Goal: Transaction & Acquisition: Book appointment/travel/reservation

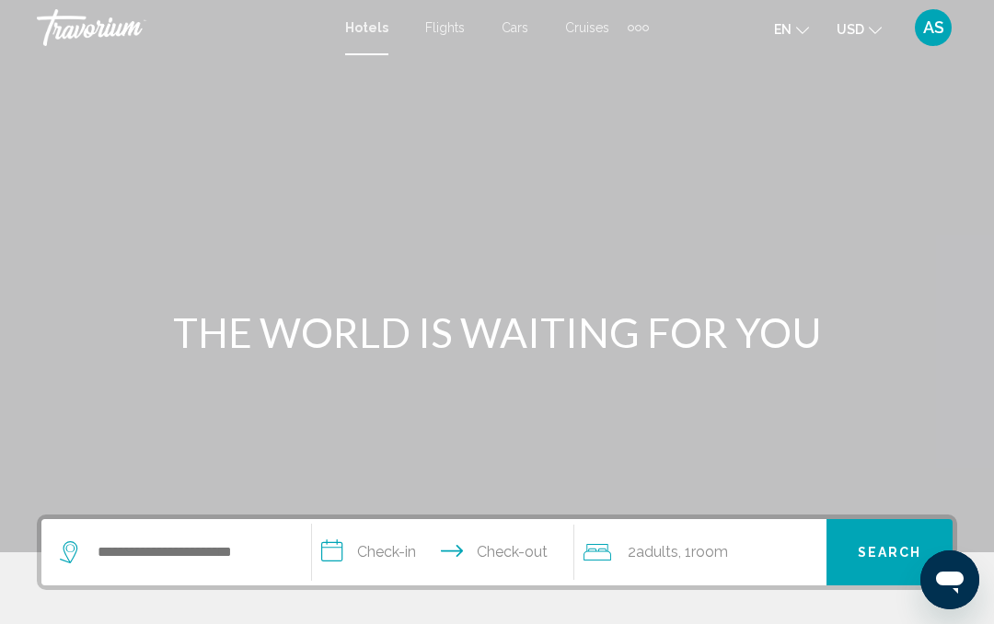
click at [636, 23] on div "Extra navigation items" at bounding box center [638, 28] width 21 height 28
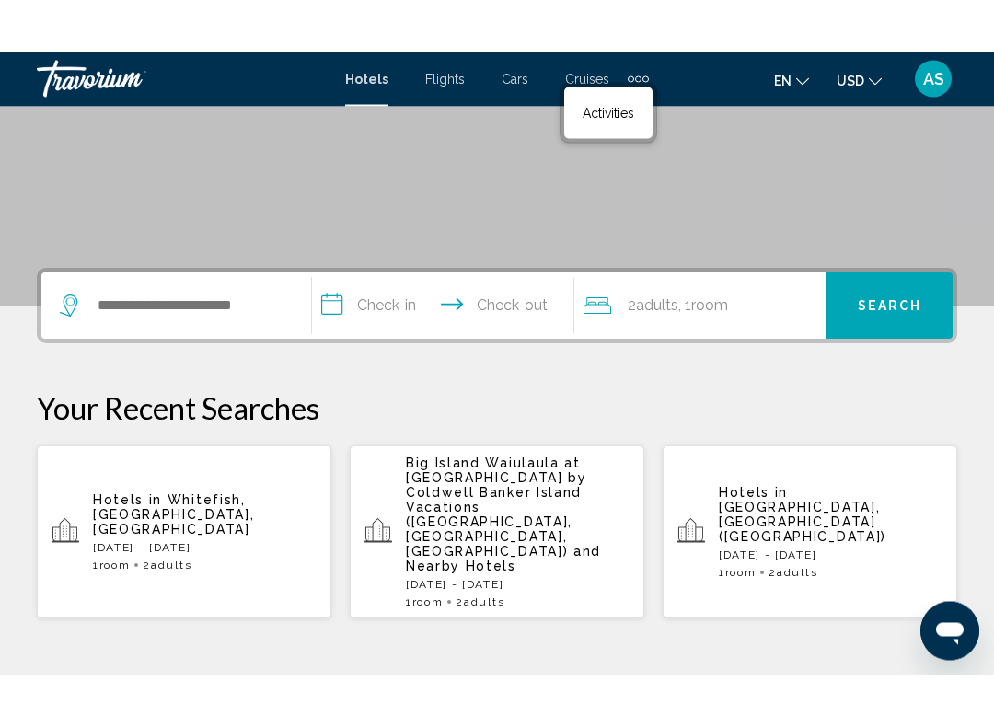
scroll to position [289, 0]
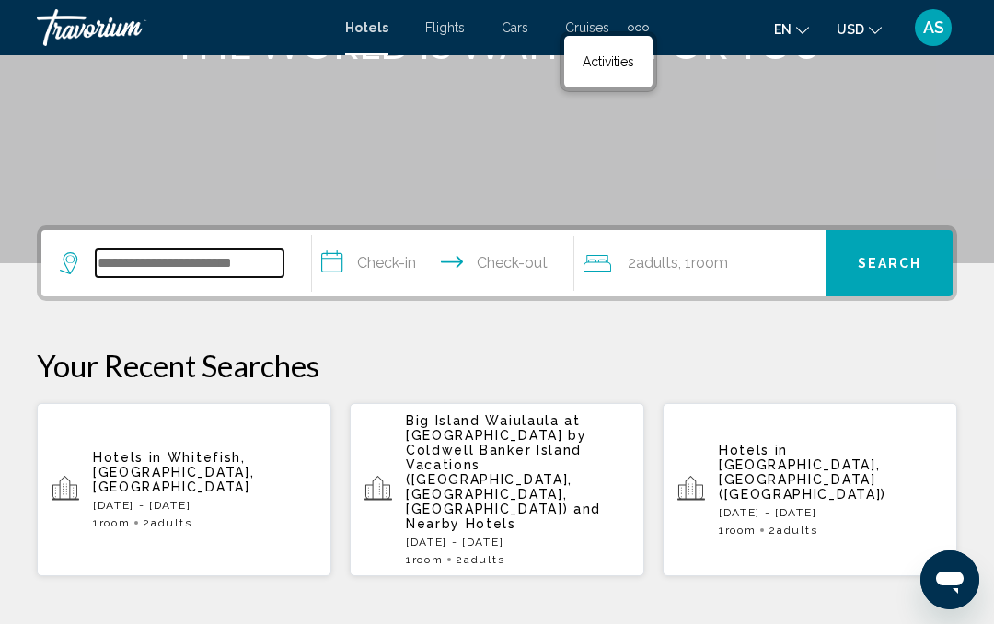
click at [228, 261] on input "Search widget" at bounding box center [190, 263] width 188 height 28
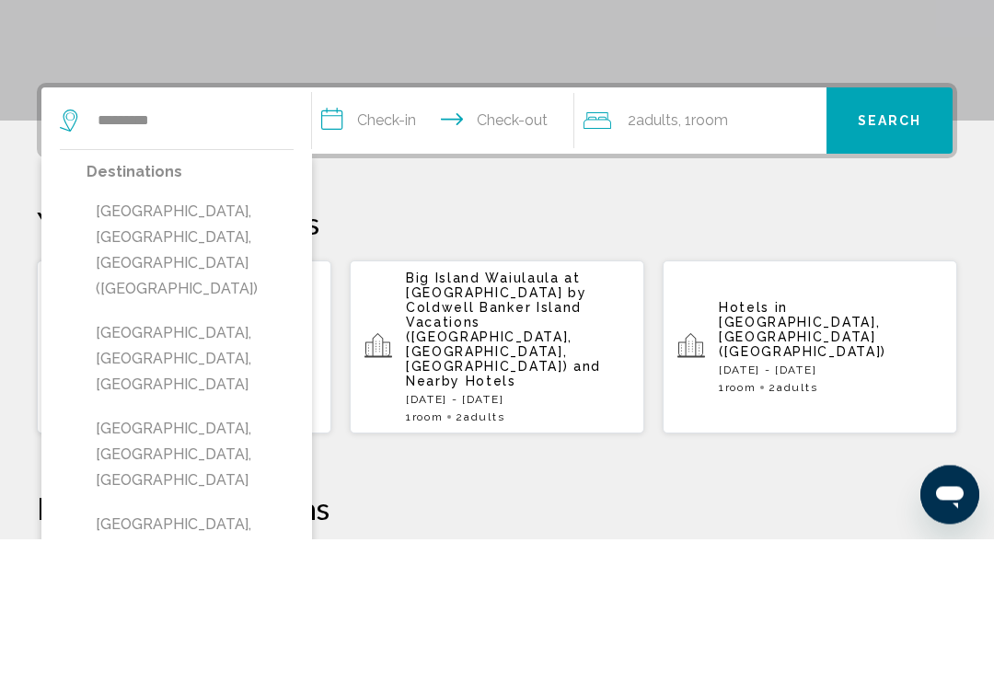
click at [248, 337] on button "[GEOGRAPHIC_DATA], [GEOGRAPHIC_DATA], [GEOGRAPHIC_DATA] ([GEOGRAPHIC_DATA])" at bounding box center [190, 393] width 207 height 112
type input "**********"
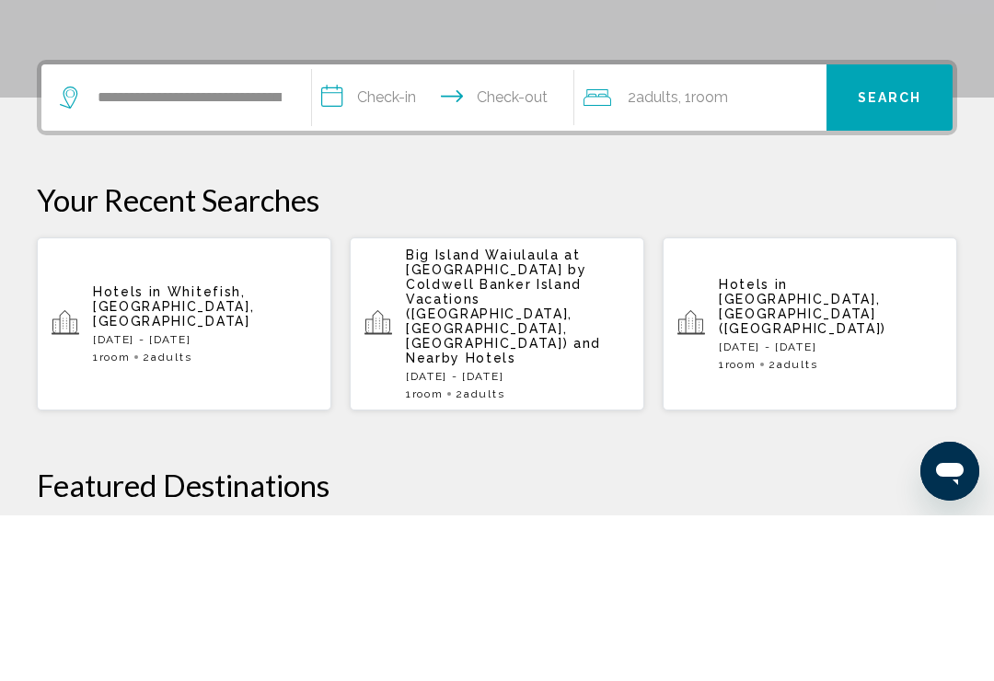
click at [400, 230] on input "**********" at bounding box center [446, 266] width 269 height 72
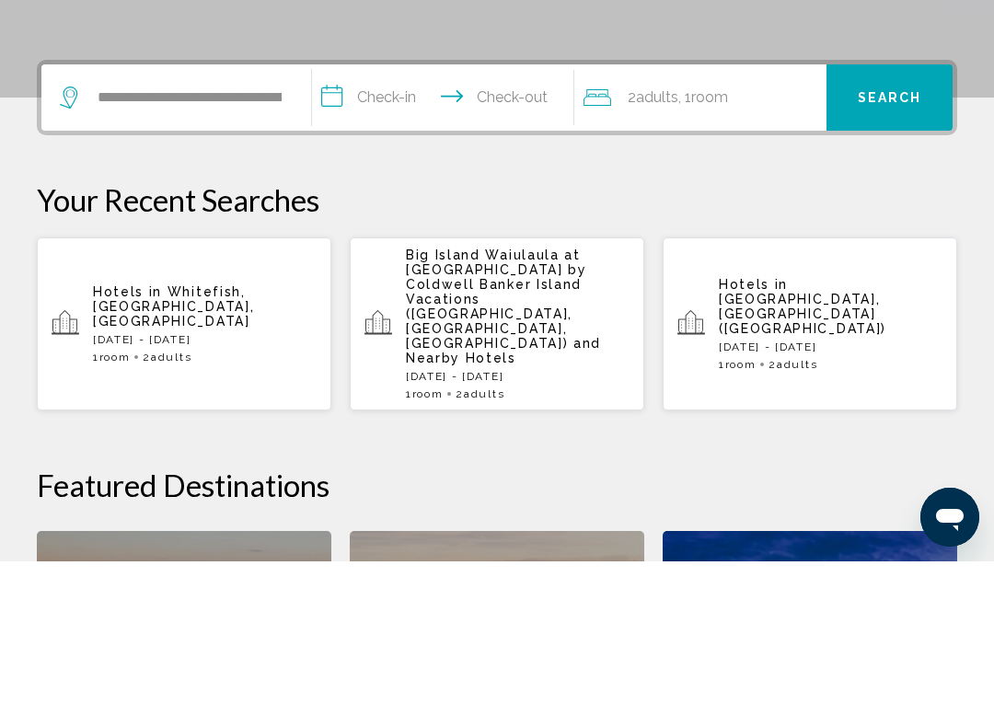
scroll to position [455, 0]
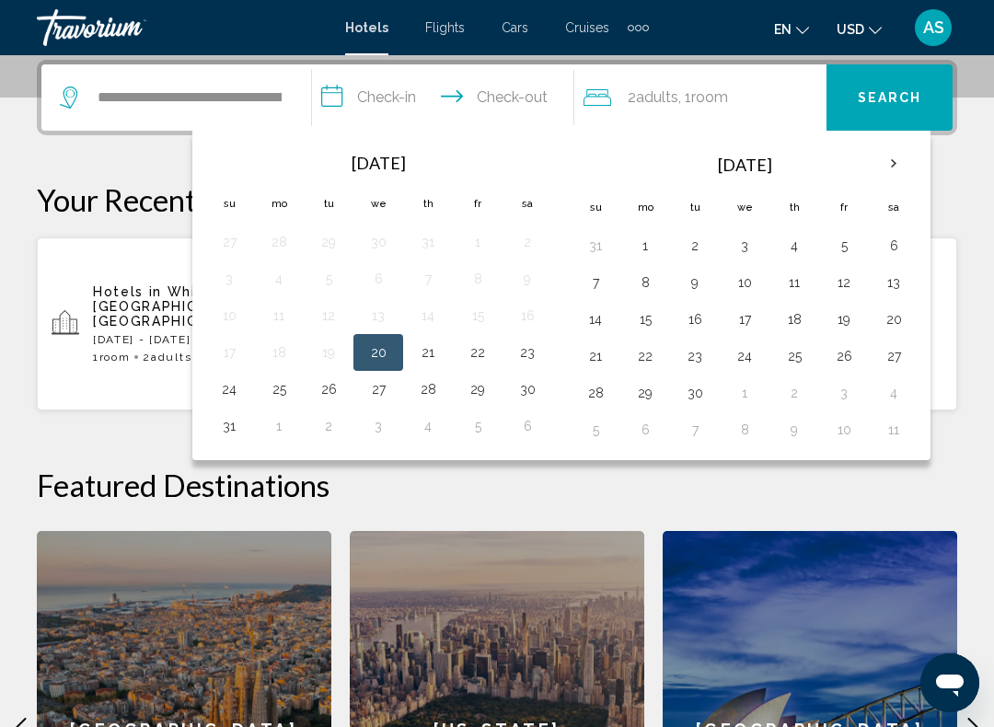
click at [896, 159] on th "Next month" at bounding box center [894, 164] width 50 height 40
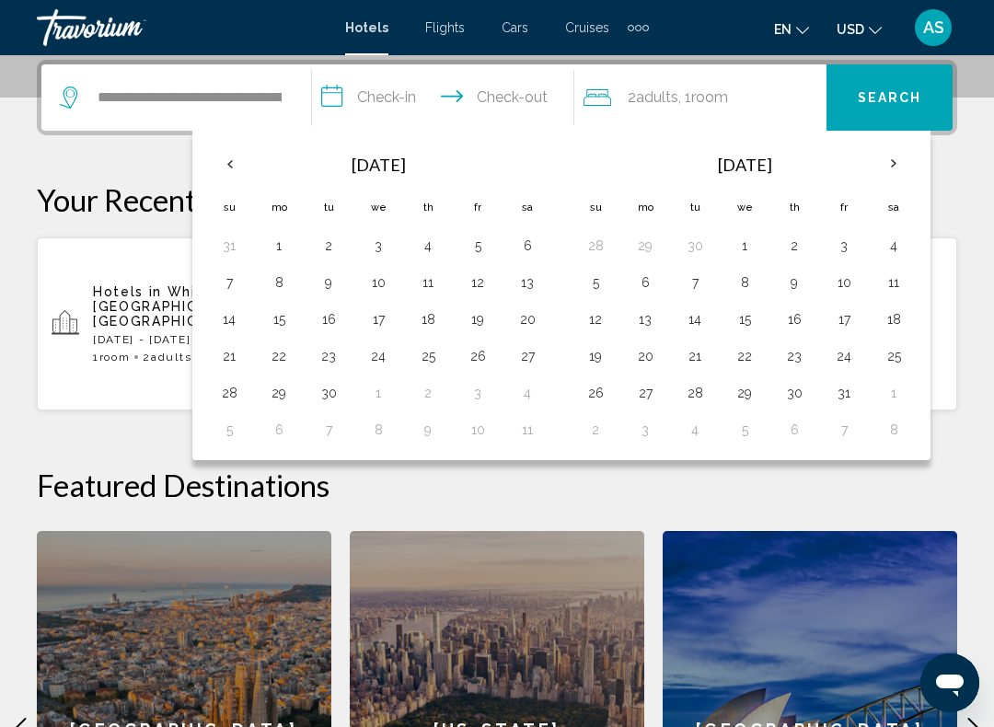
click at [897, 160] on th "Next month" at bounding box center [894, 164] width 50 height 40
click at [442, 317] on button "16" at bounding box center [427, 319] width 29 height 26
click at [286, 358] on button "20" at bounding box center [278, 356] width 29 height 26
type input "**********"
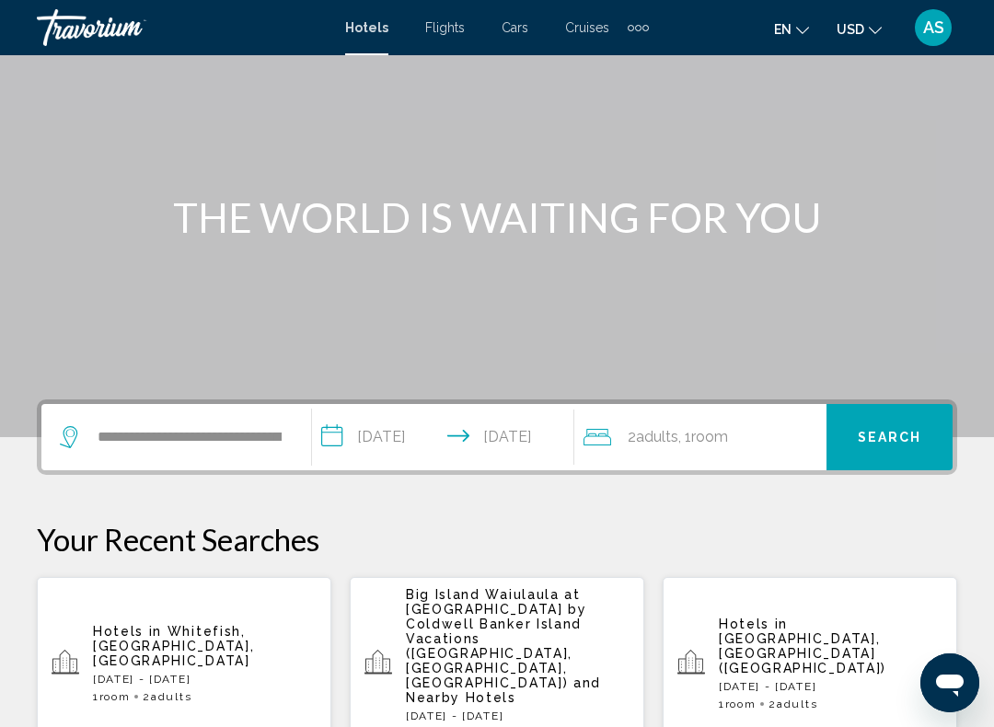
scroll to position [129, 0]
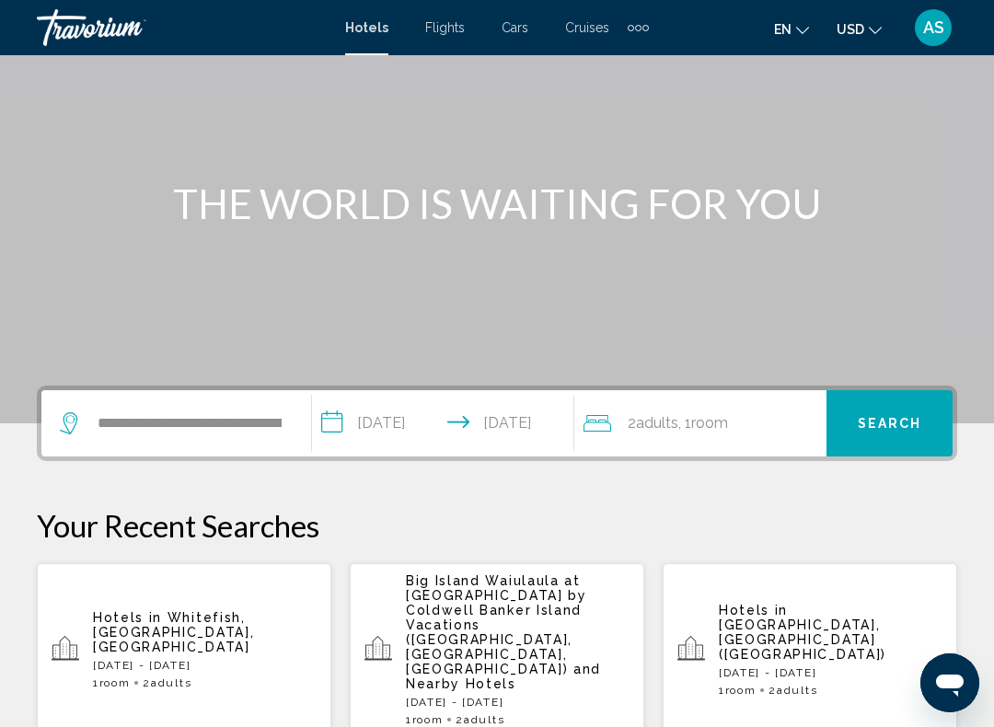
click at [909, 427] on span "Search" at bounding box center [890, 424] width 64 height 15
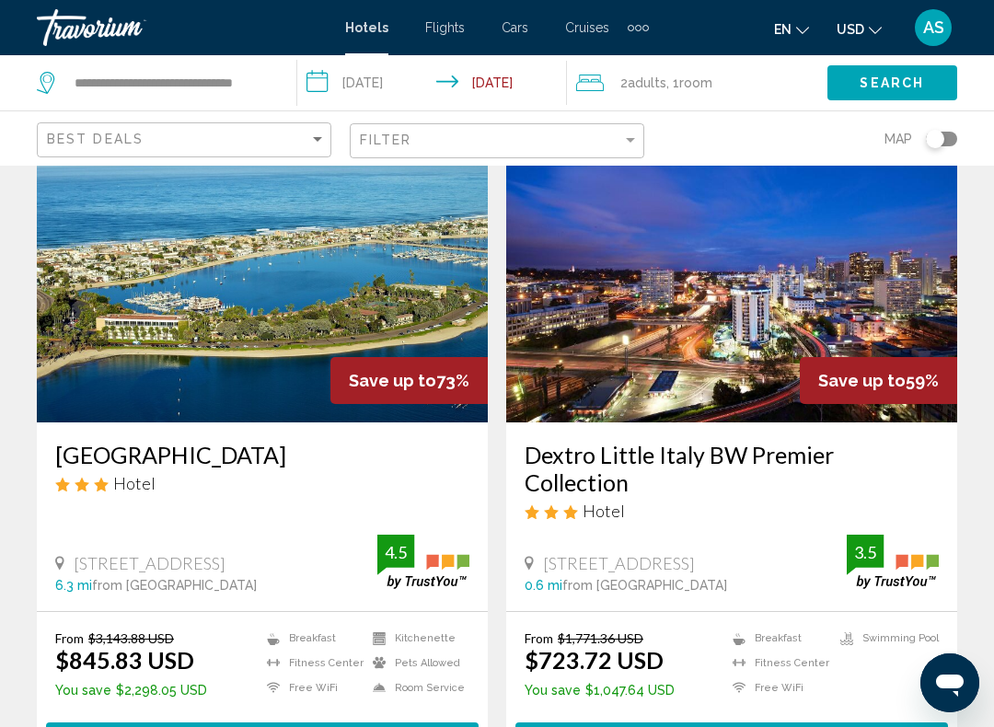
scroll to position [101, 0]
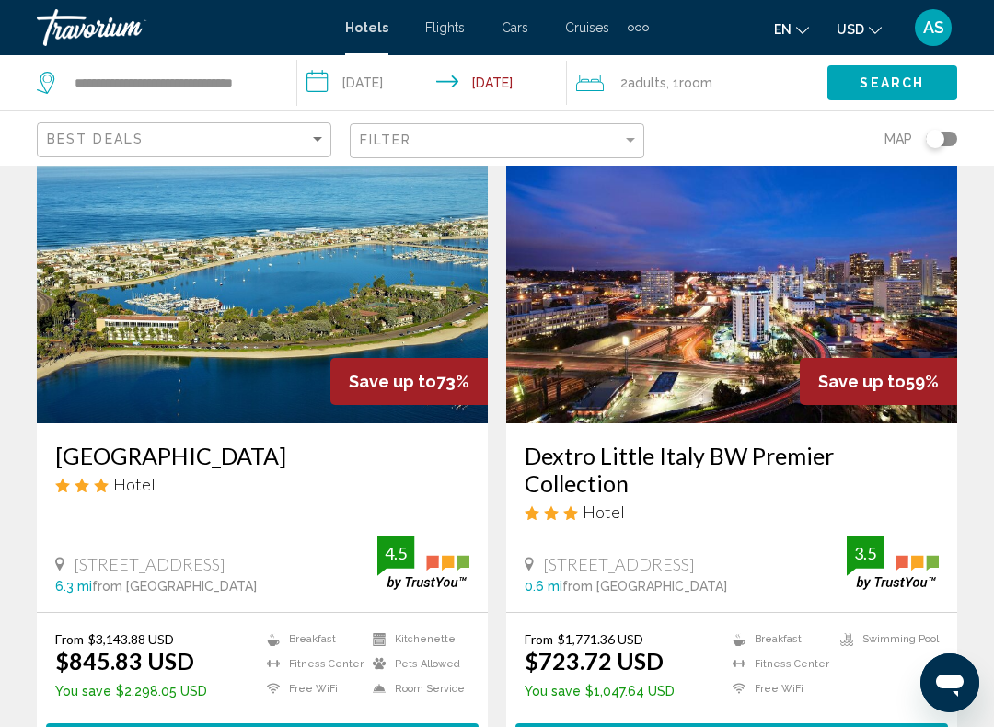
click at [284, 314] on img "Main content" at bounding box center [262, 276] width 451 height 295
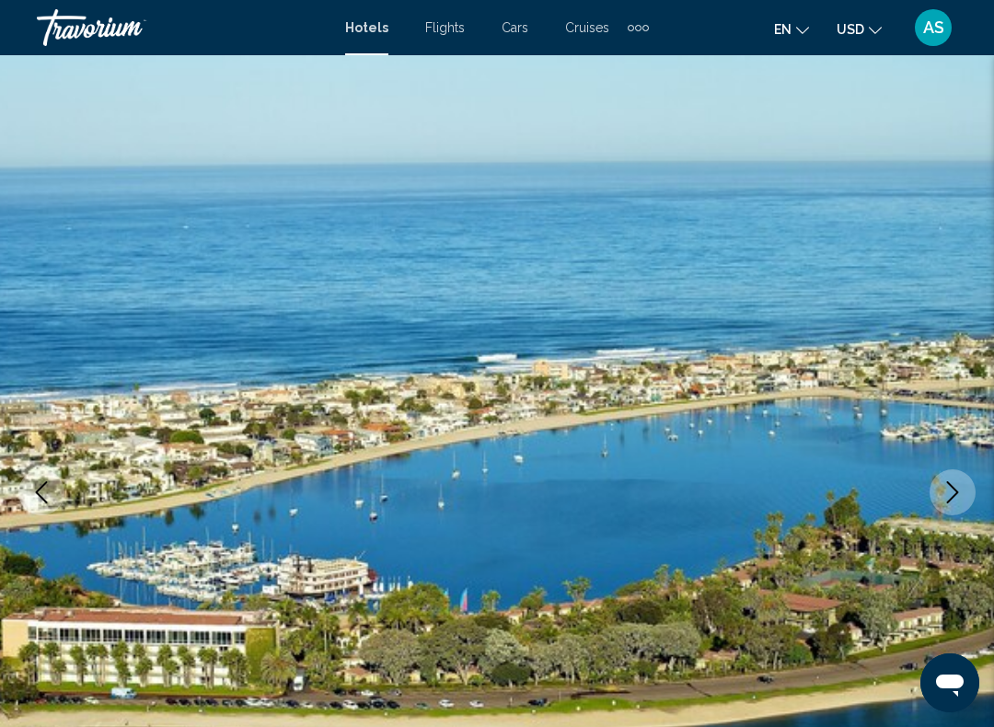
click at [953, 494] on icon "Next image" at bounding box center [953, 492] width 22 height 22
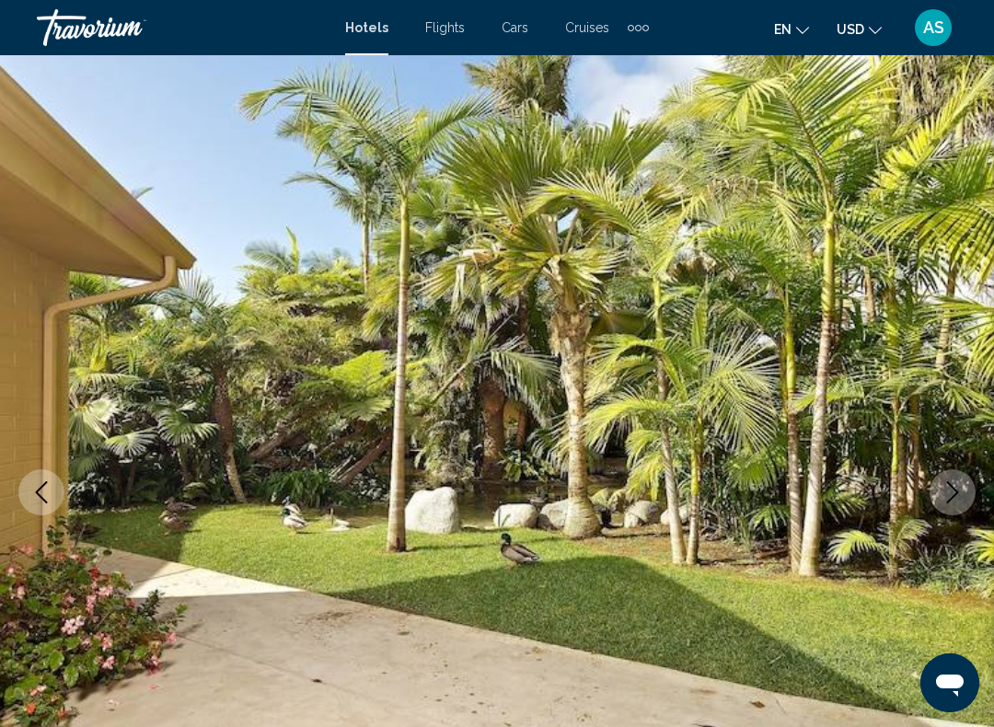
click at [953, 488] on icon "Next image" at bounding box center [953, 492] width 12 height 22
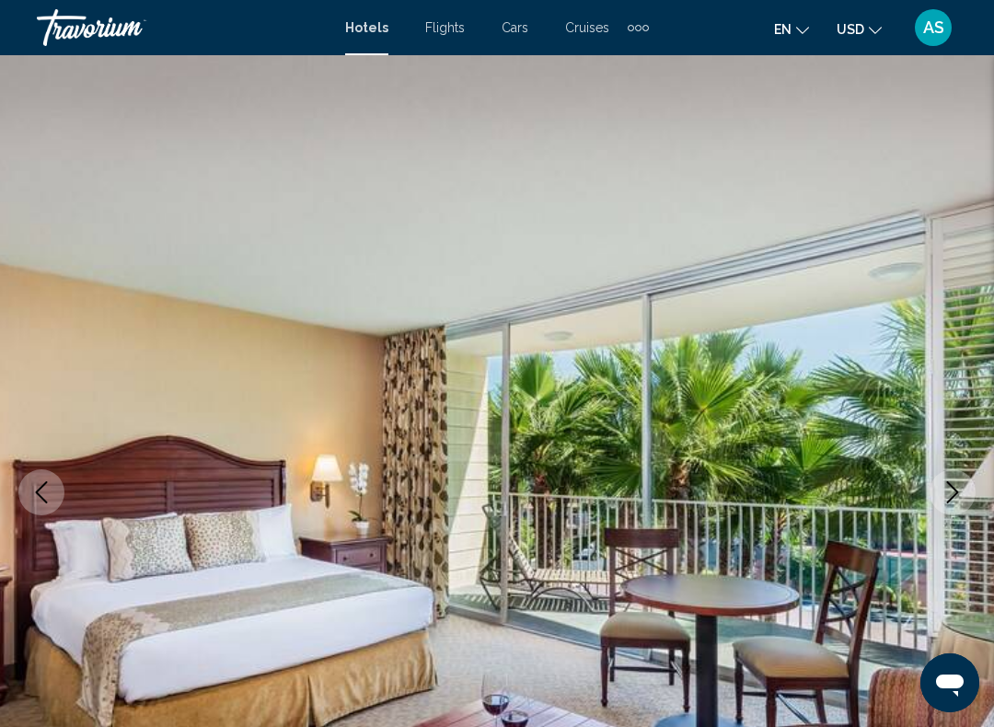
click at [951, 489] on icon "Next image" at bounding box center [953, 492] width 22 height 22
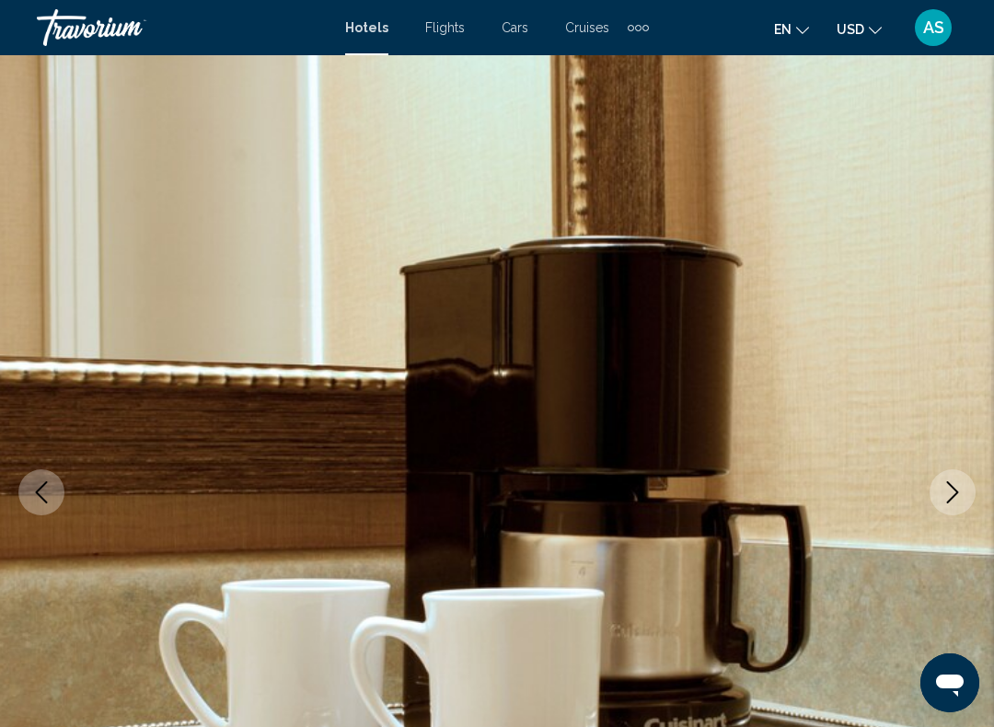
click at [953, 492] on icon "Next image" at bounding box center [953, 492] width 22 height 22
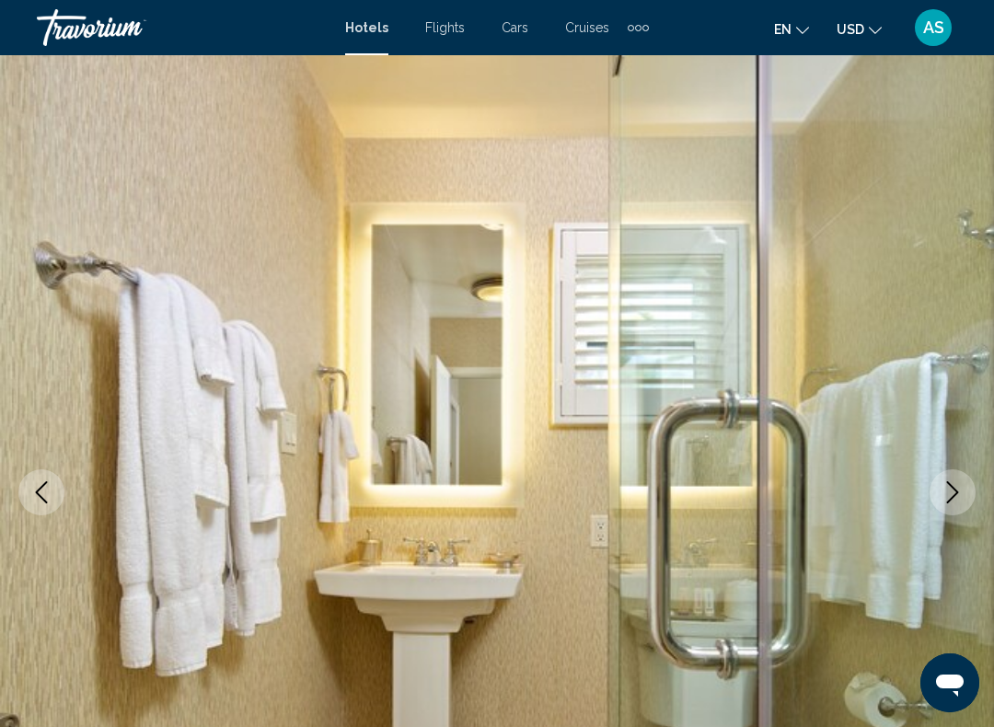
click at [955, 491] on icon "Next image" at bounding box center [953, 492] width 12 height 22
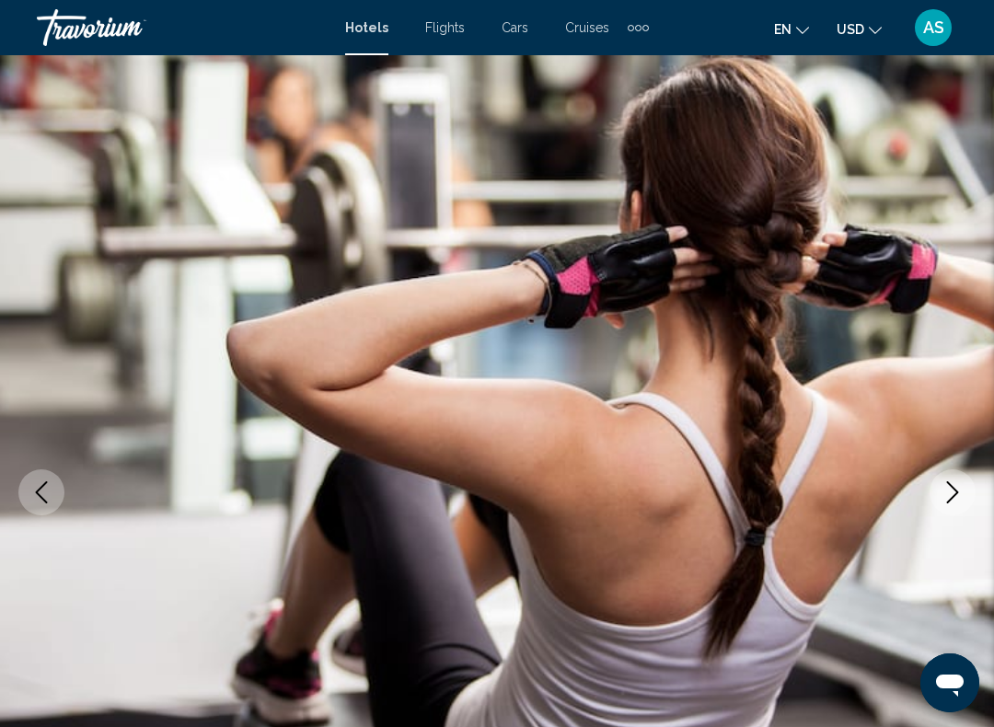
click at [956, 491] on icon "Next image" at bounding box center [953, 492] width 12 height 22
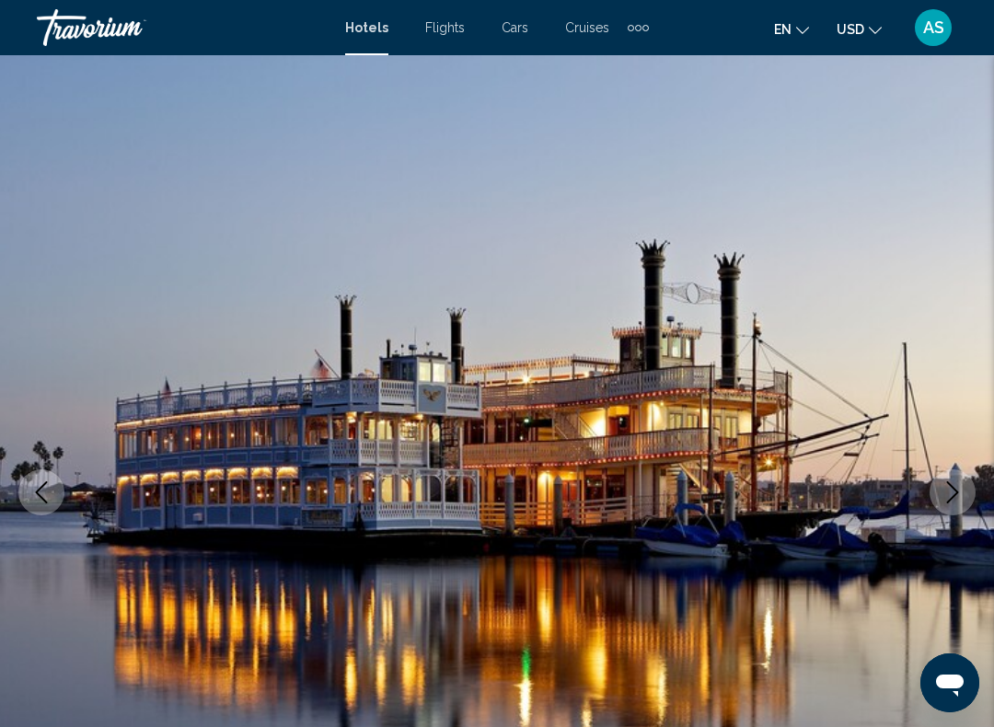
click at [953, 499] on icon "Next image" at bounding box center [953, 492] width 22 height 22
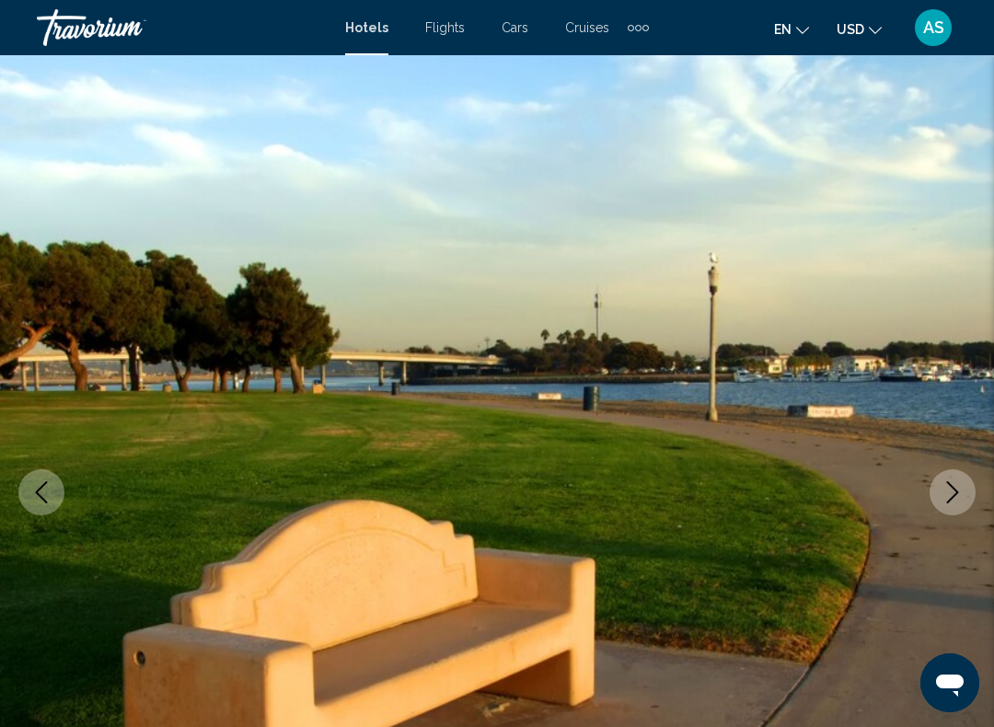
click at [950, 501] on icon "Next image" at bounding box center [953, 492] width 12 height 22
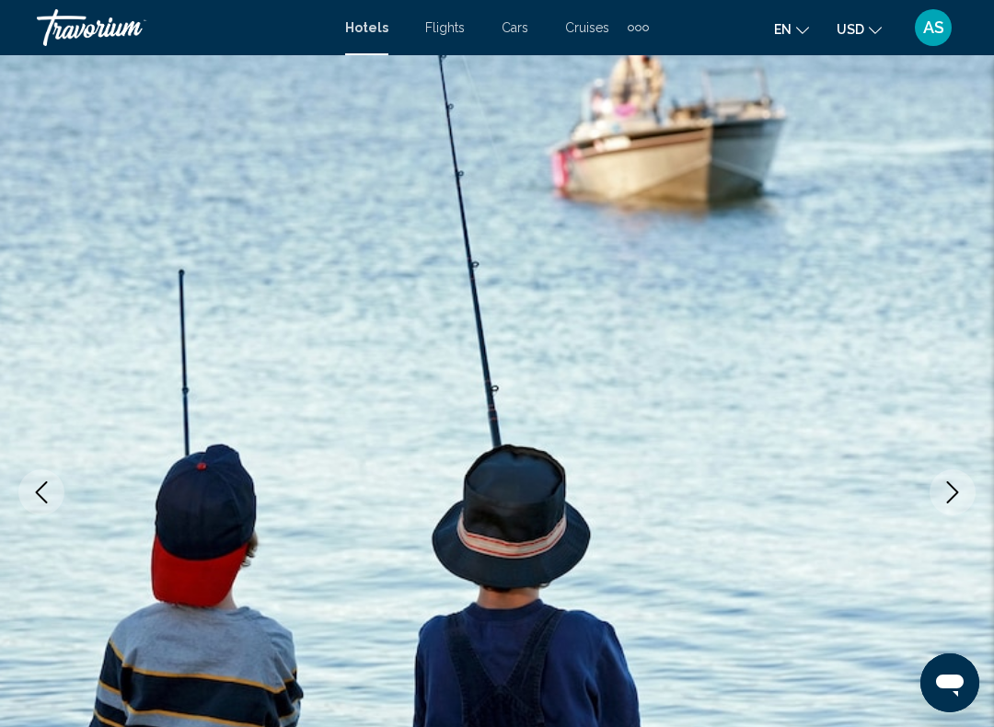
click at [946, 501] on icon "Next image" at bounding box center [953, 492] width 22 height 22
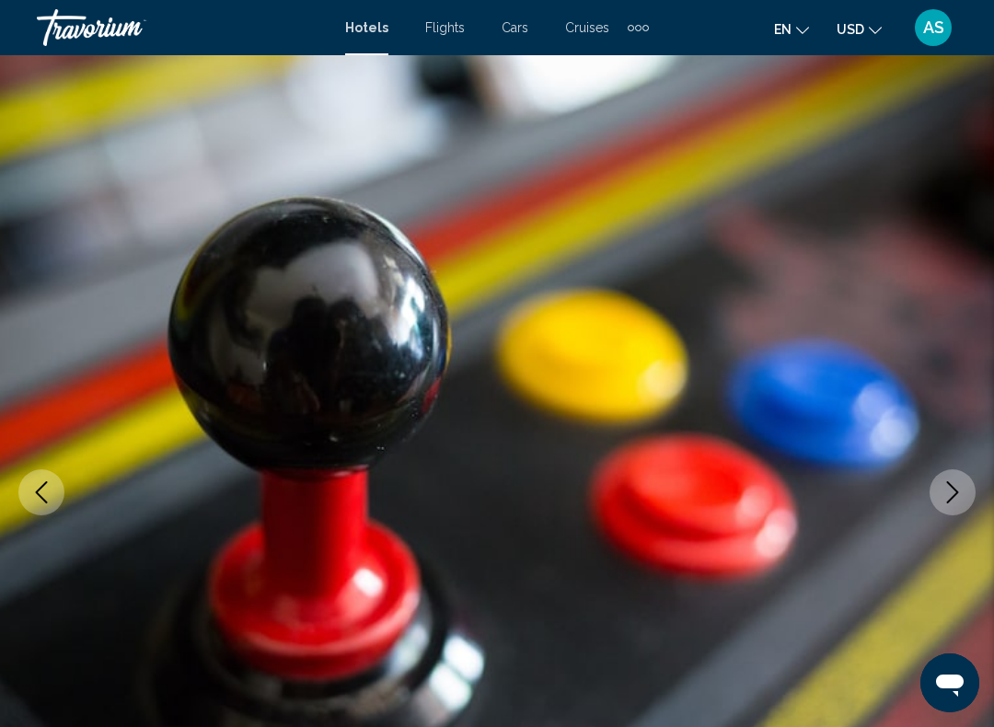
click at [948, 501] on icon "Next image" at bounding box center [953, 492] width 22 height 22
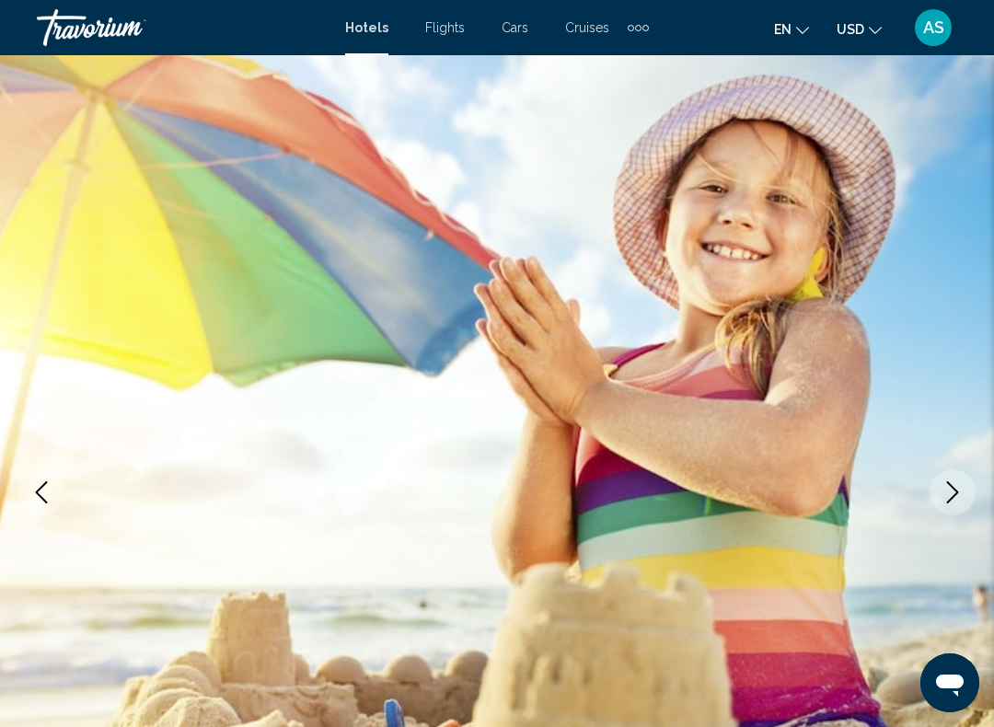
click at [949, 508] on button "Next image" at bounding box center [953, 492] width 46 height 46
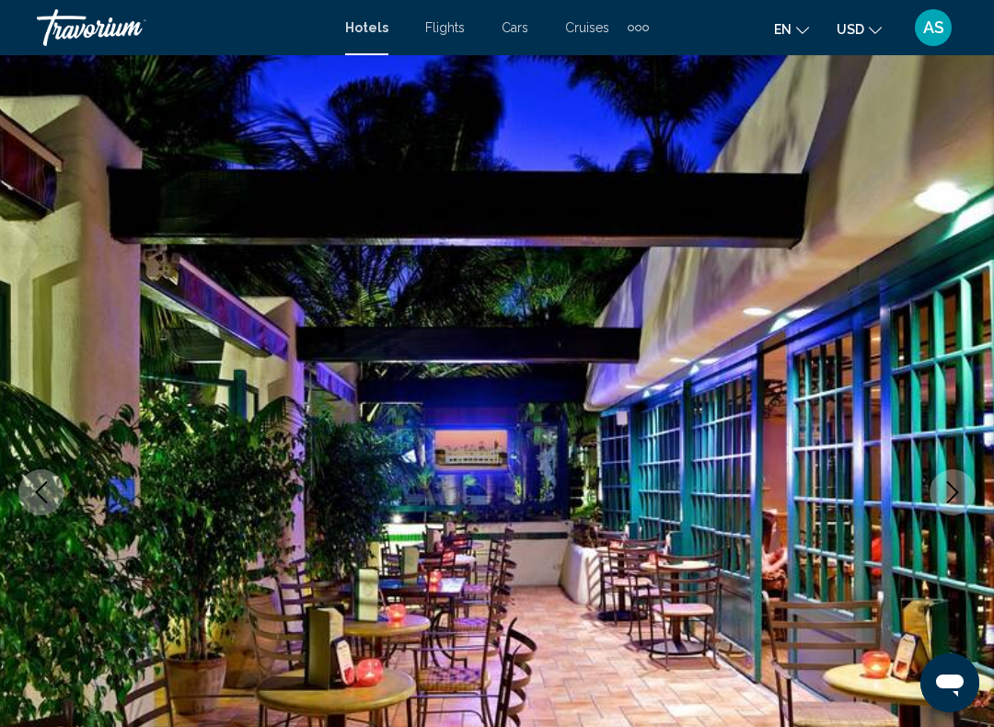
click at [954, 503] on icon "Next image" at bounding box center [953, 492] width 22 height 22
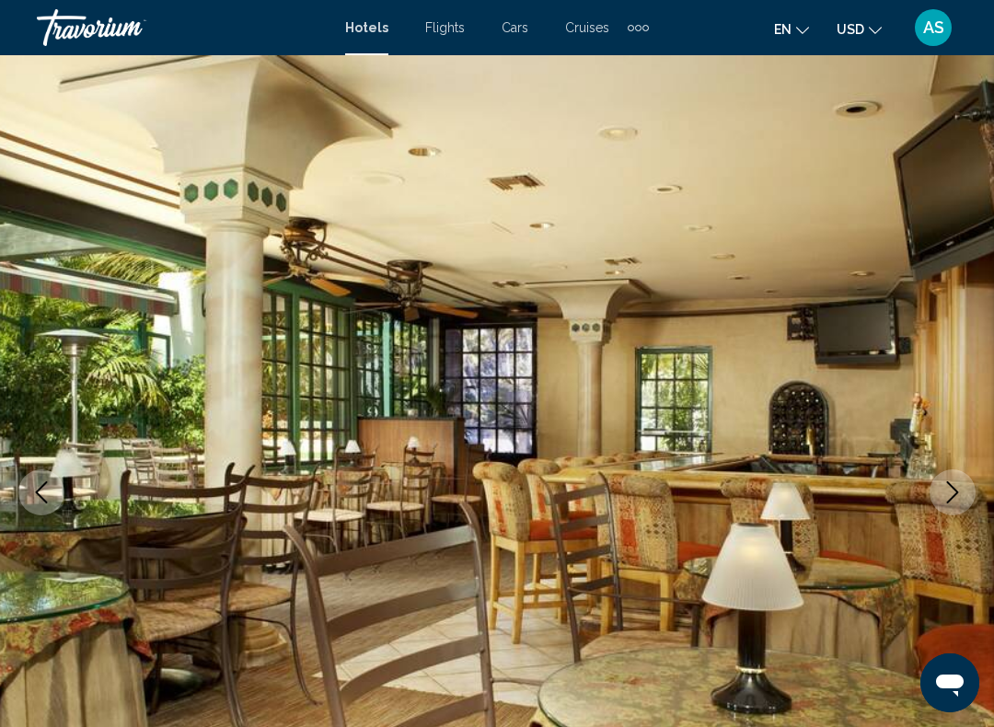
click at [954, 503] on icon "Next image" at bounding box center [953, 492] width 22 height 22
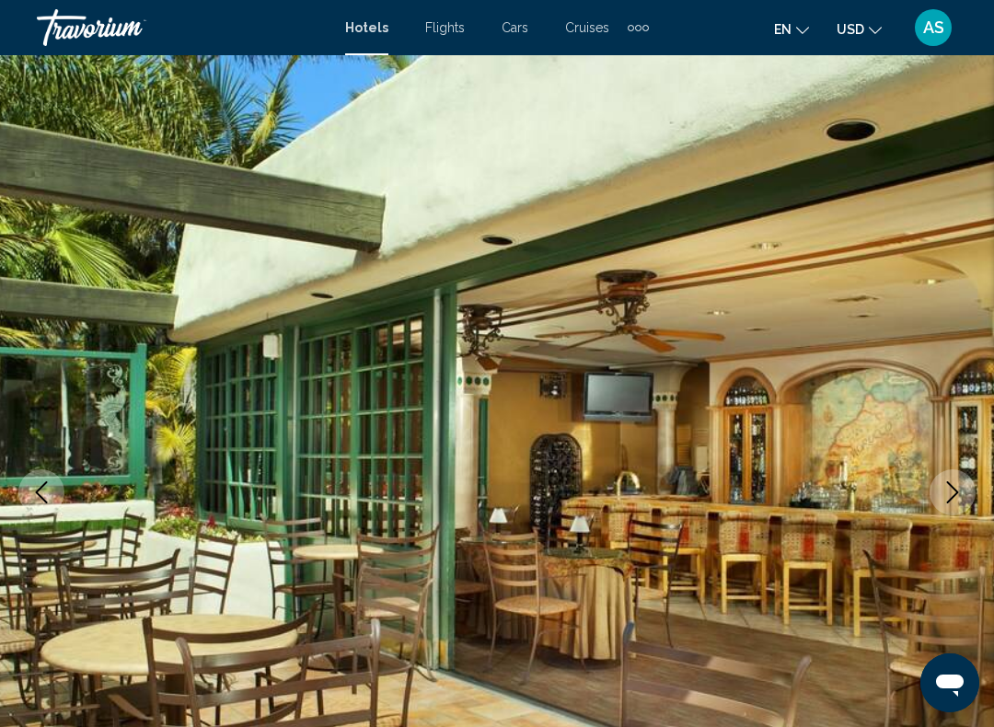
click at [954, 502] on icon "Next image" at bounding box center [953, 492] width 22 height 22
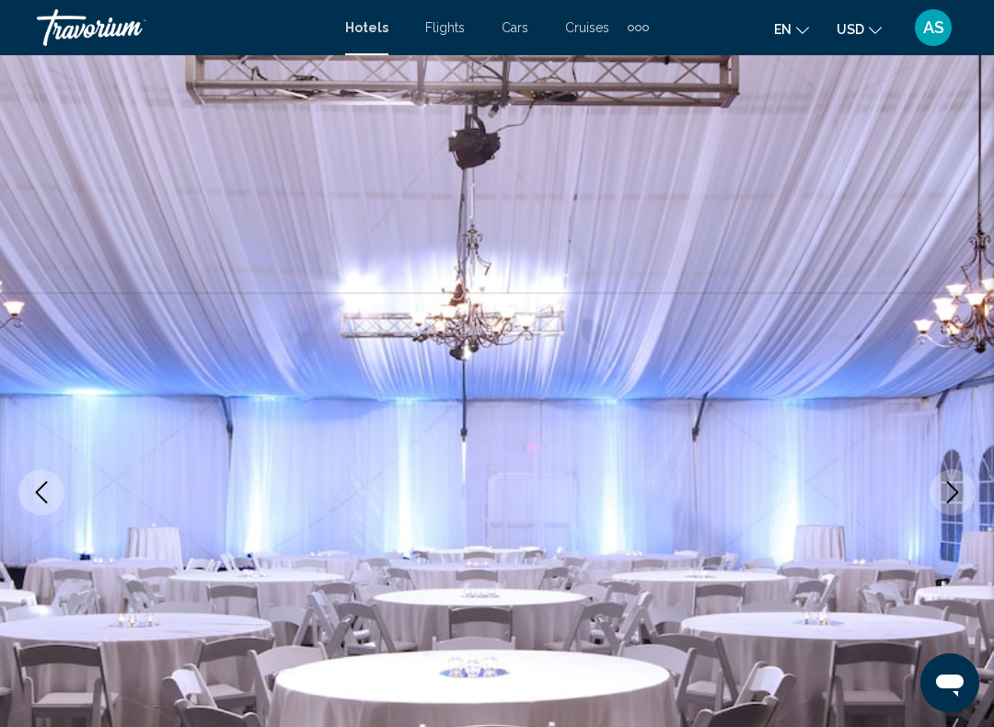
click at [953, 501] on icon "Next image" at bounding box center [953, 492] width 22 height 22
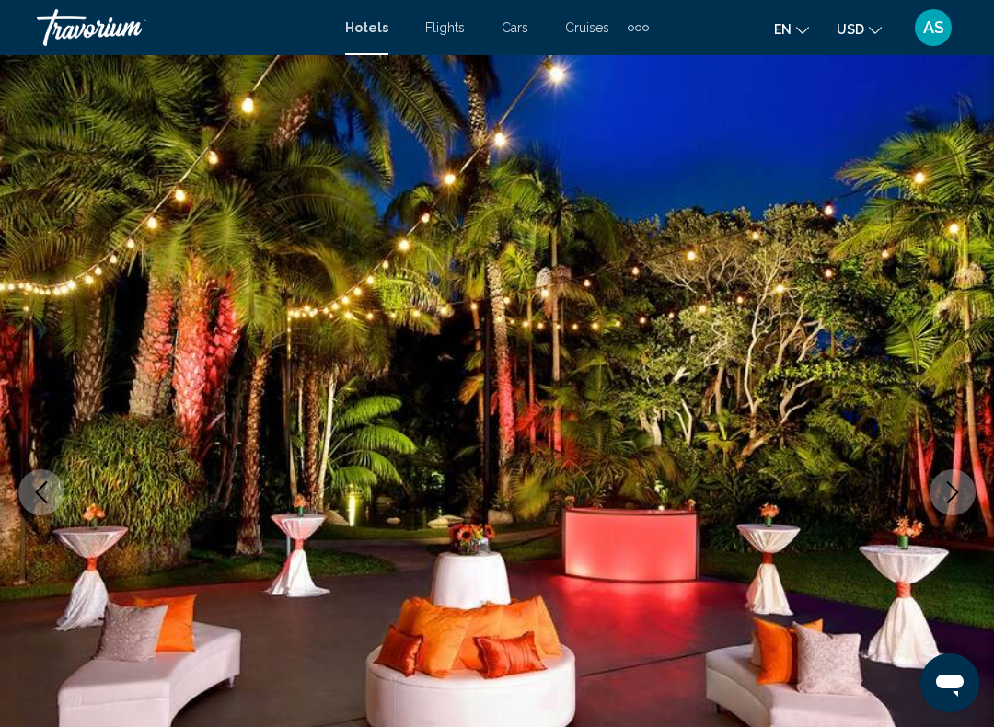
click at [952, 502] on icon "Next image" at bounding box center [953, 492] width 22 height 22
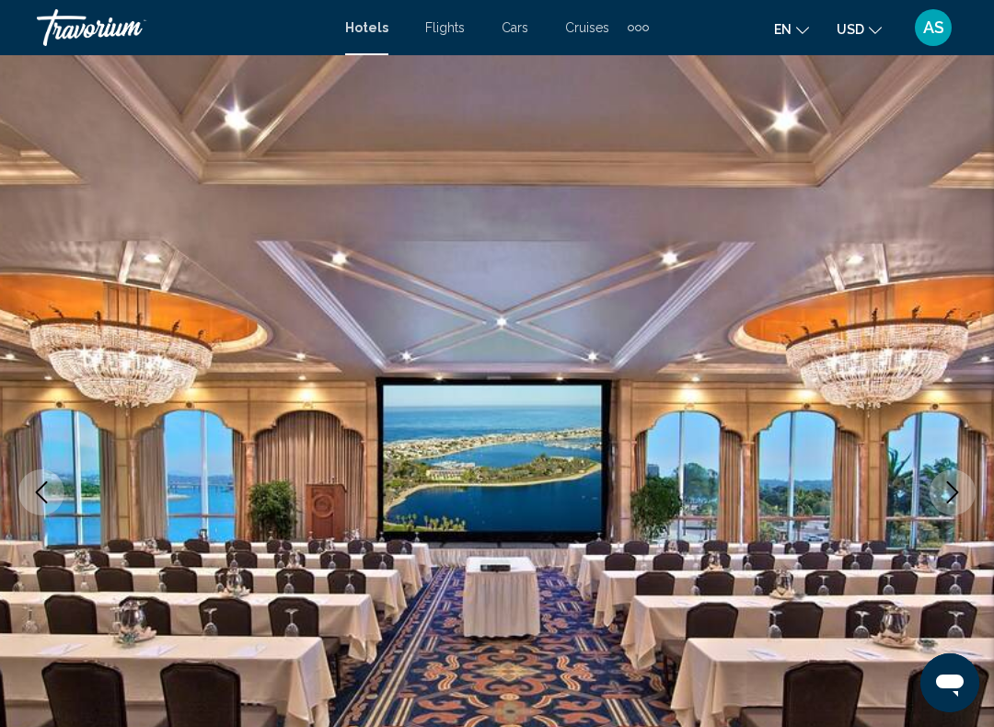
click at [951, 503] on button "Next image" at bounding box center [953, 492] width 46 height 46
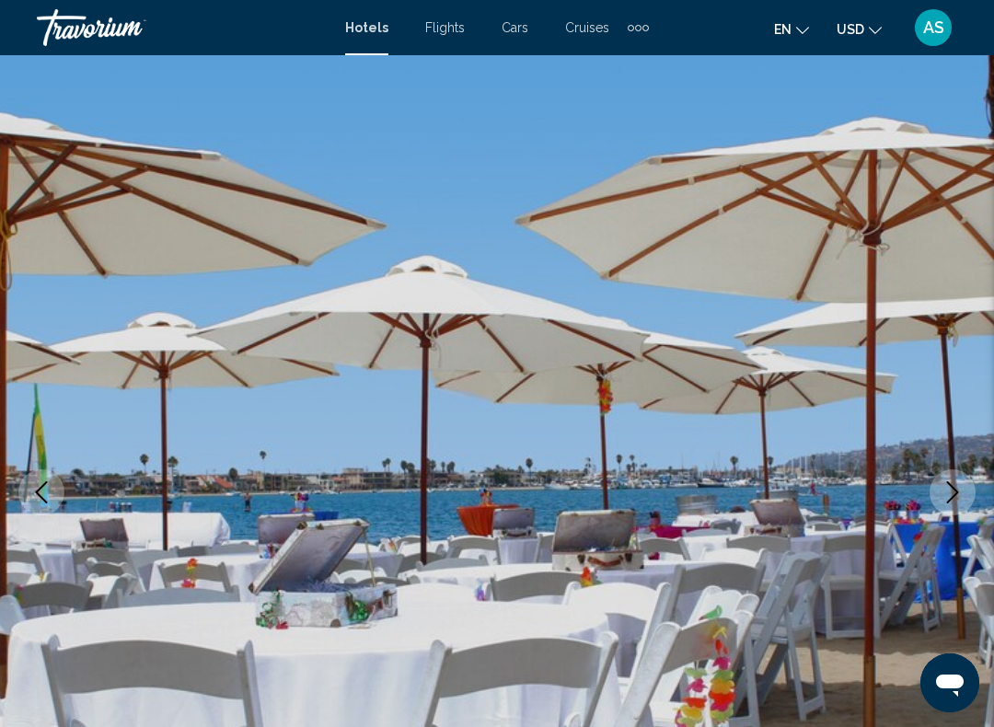
click at [950, 504] on button "Next image" at bounding box center [953, 492] width 46 height 46
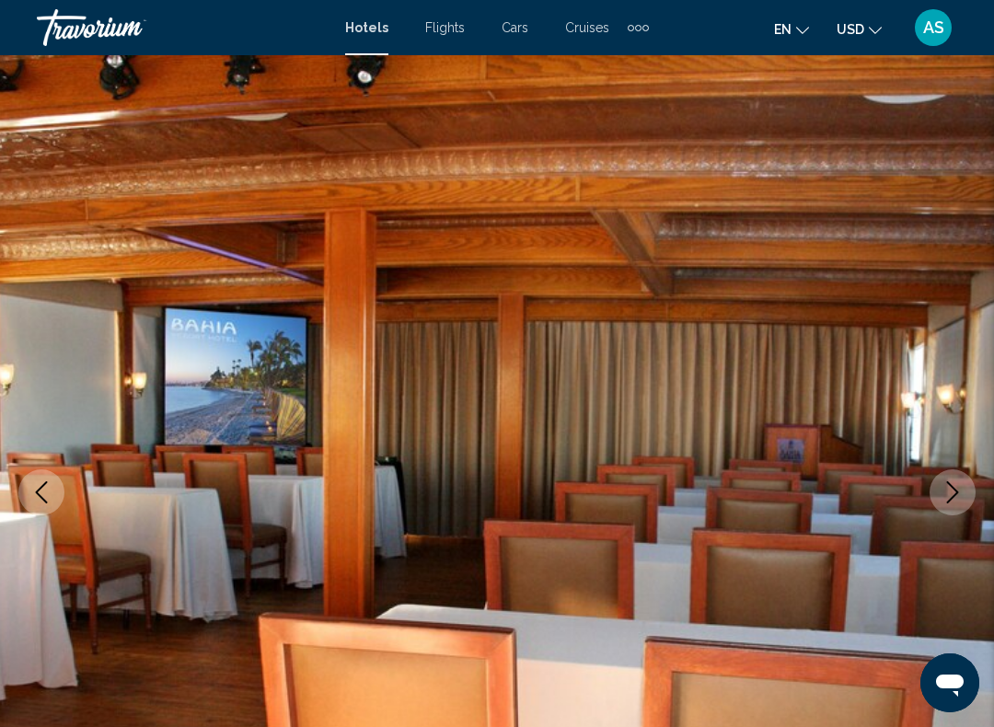
click at [949, 503] on button "Next image" at bounding box center [953, 492] width 46 height 46
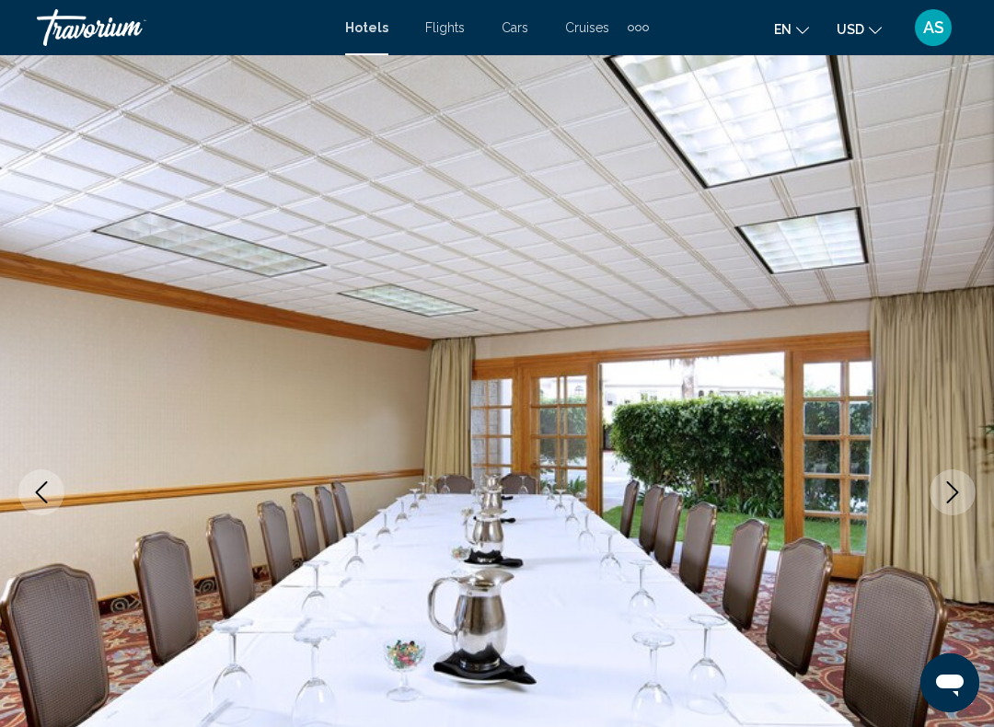
click at [949, 503] on button "Next image" at bounding box center [953, 492] width 46 height 46
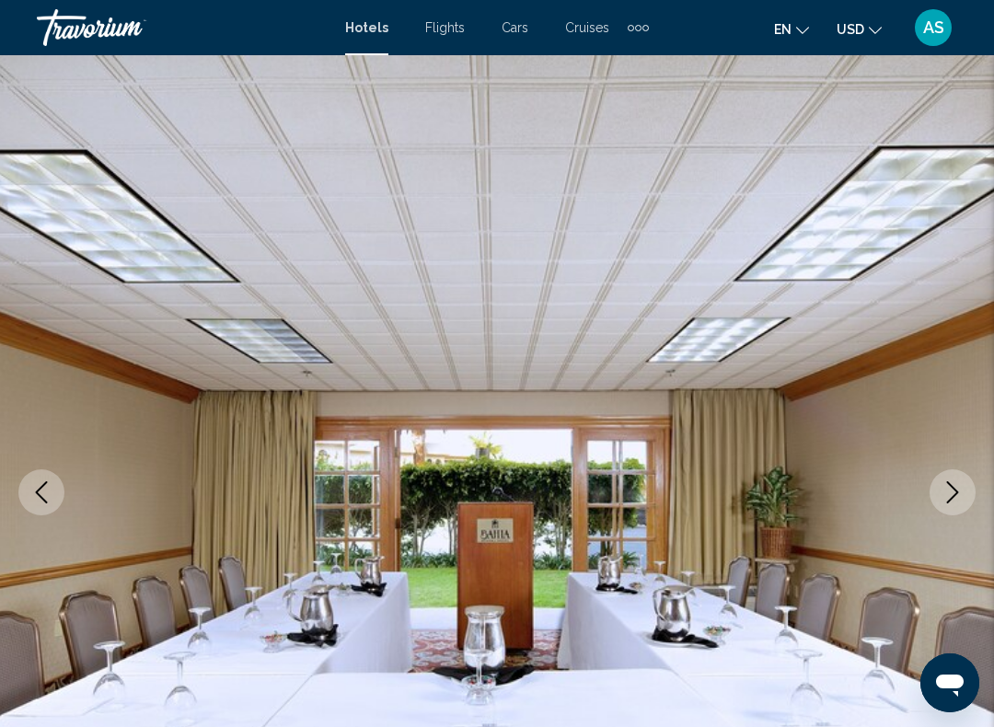
click at [948, 504] on button "Next image" at bounding box center [953, 492] width 46 height 46
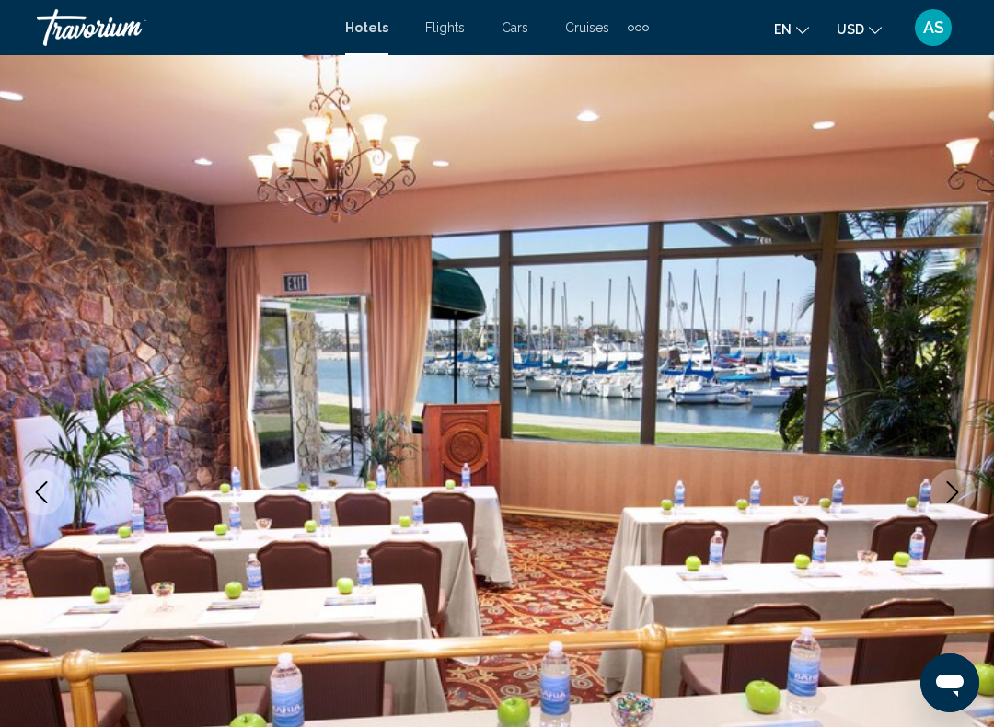
click at [947, 505] on button "Next image" at bounding box center [953, 492] width 46 height 46
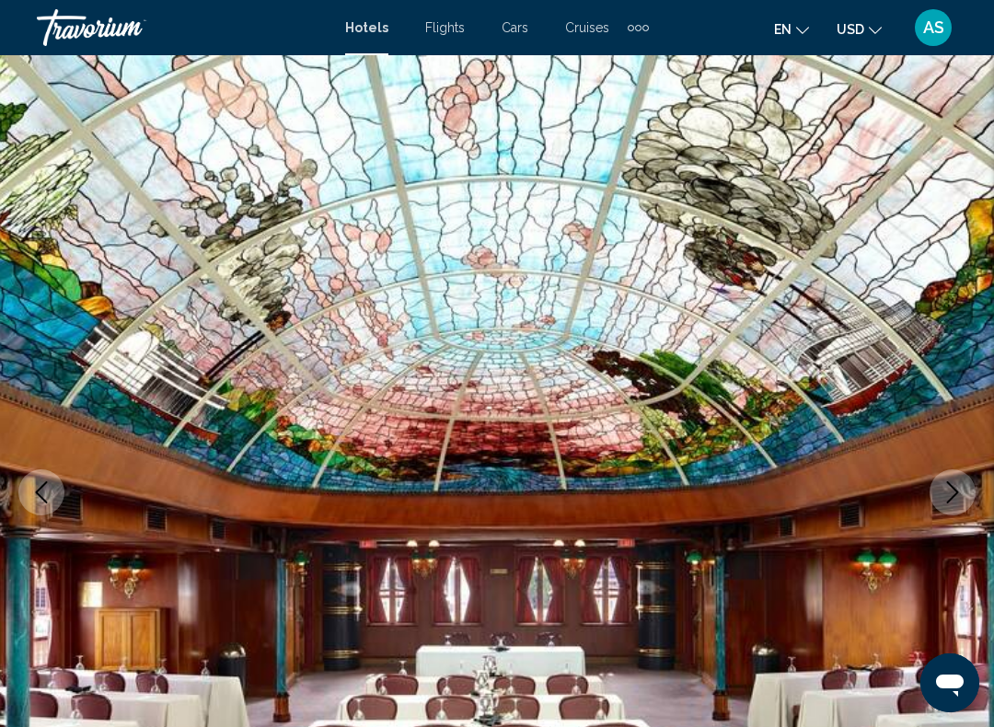
click at [946, 504] on button "Next image" at bounding box center [953, 492] width 46 height 46
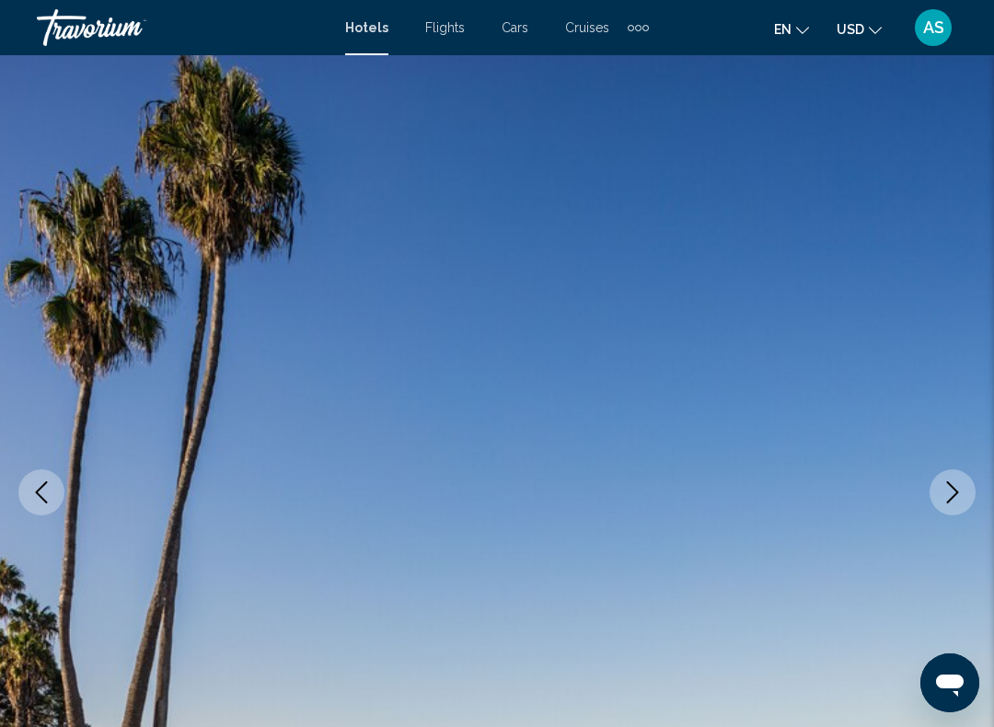
click at [944, 508] on button "Next image" at bounding box center [953, 492] width 46 height 46
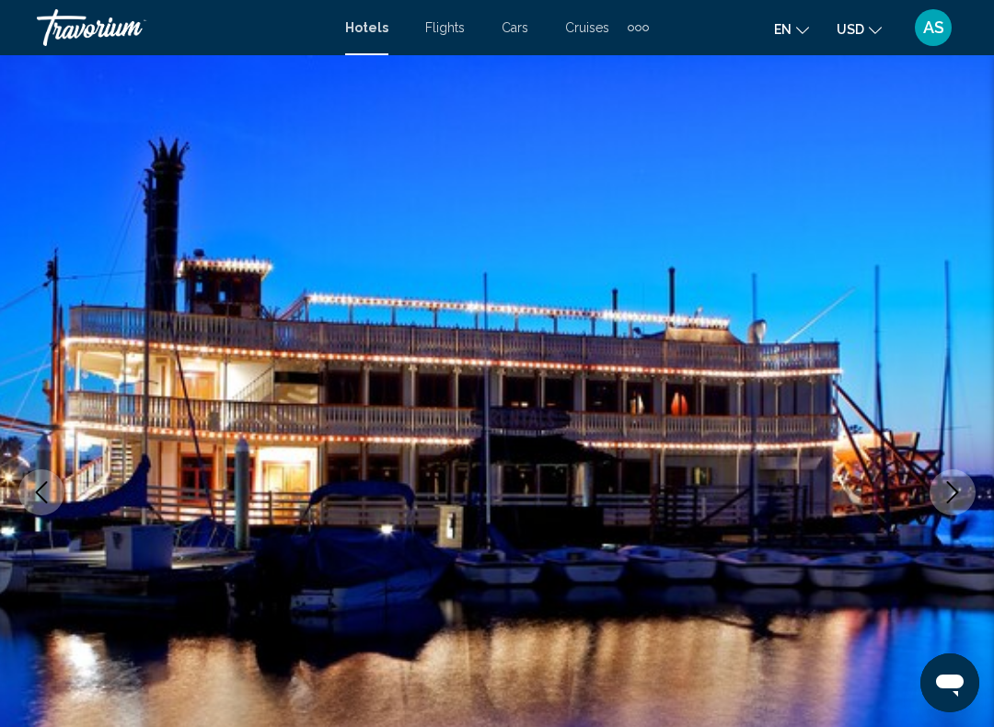
click at [948, 505] on button "Next image" at bounding box center [953, 492] width 46 height 46
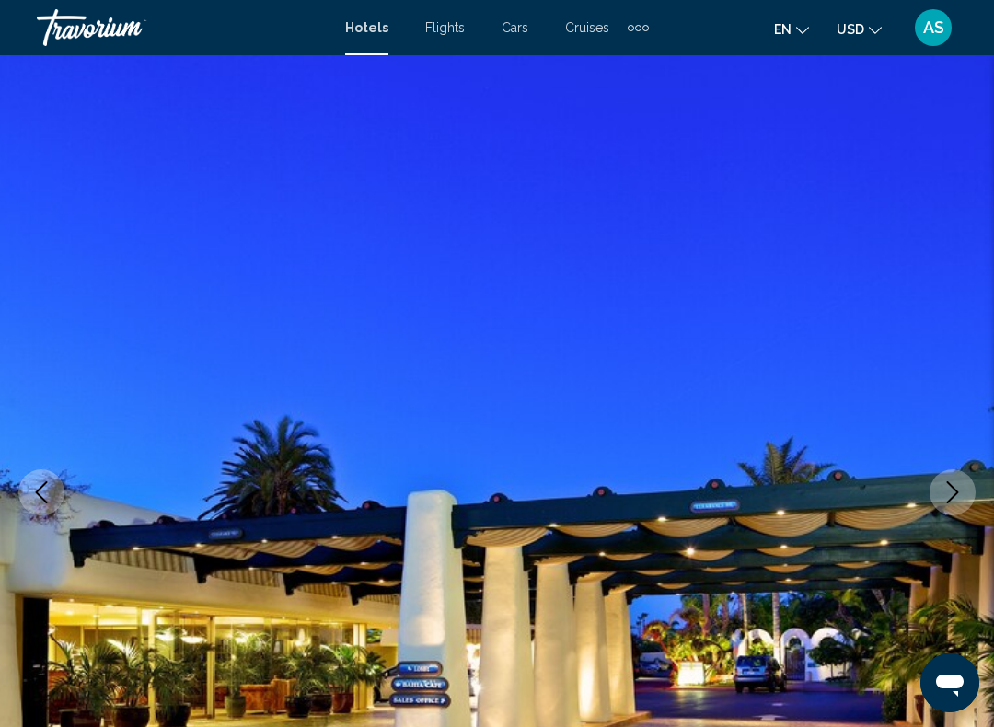
click at [945, 498] on icon "Next image" at bounding box center [953, 492] width 22 height 22
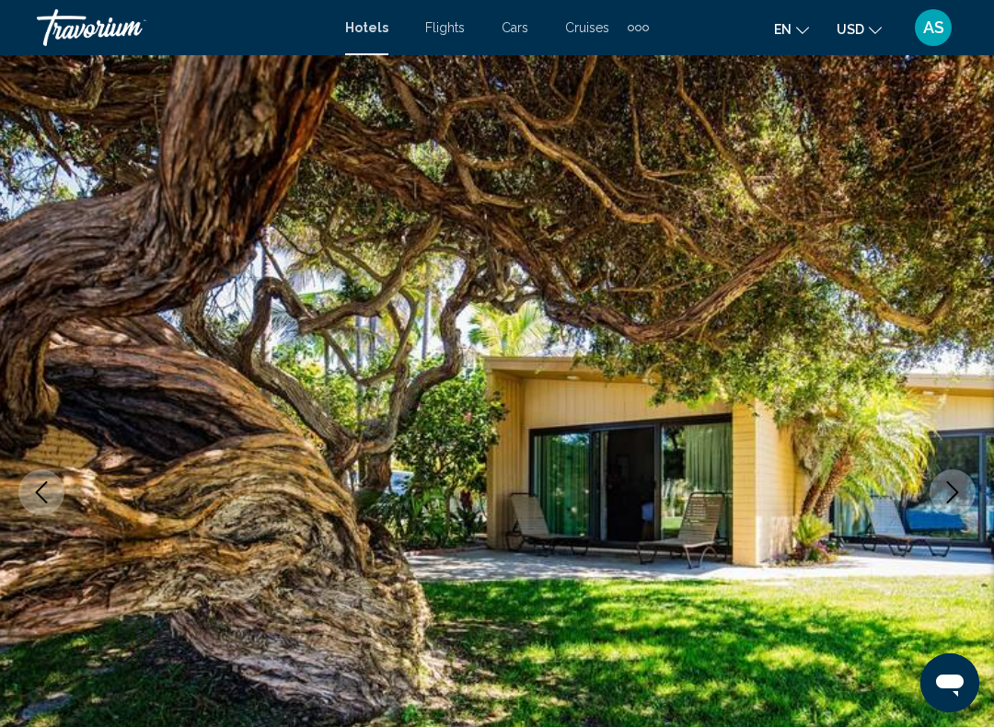
click at [945, 496] on icon "Next image" at bounding box center [953, 492] width 22 height 22
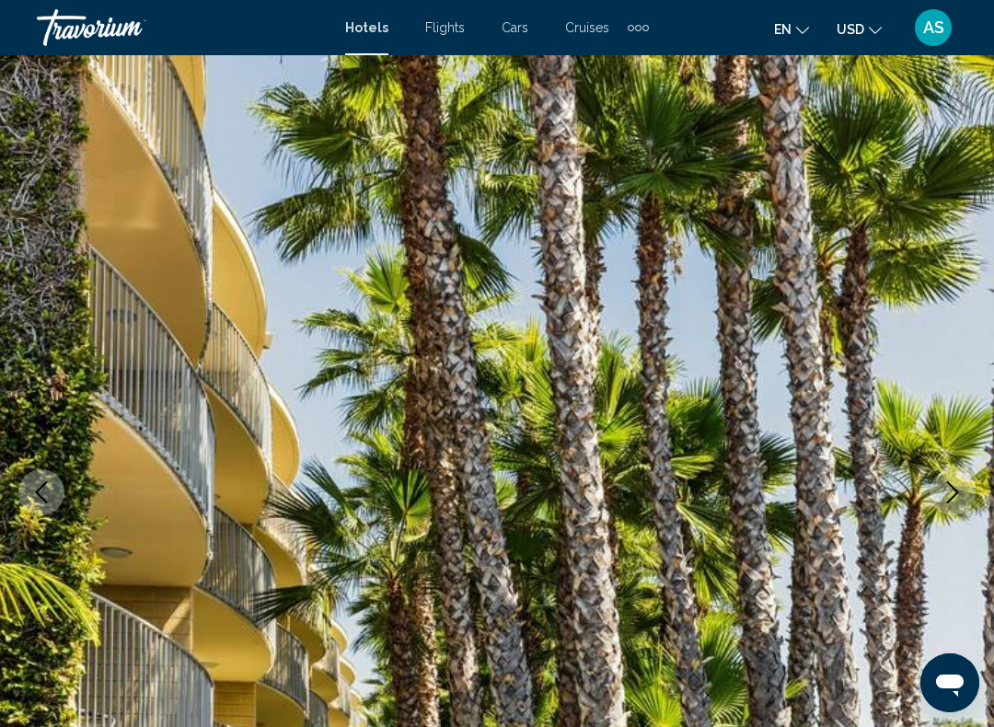
click at [945, 496] on icon "Next image" at bounding box center [953, 492] width 22 height 22
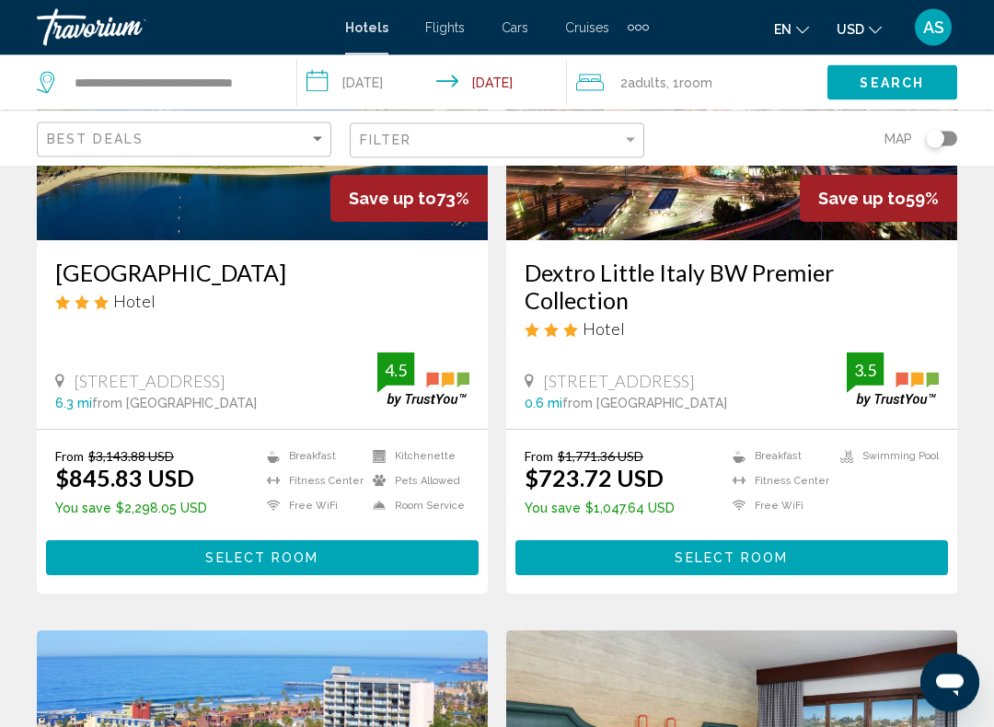
scroll to position [285, 0]
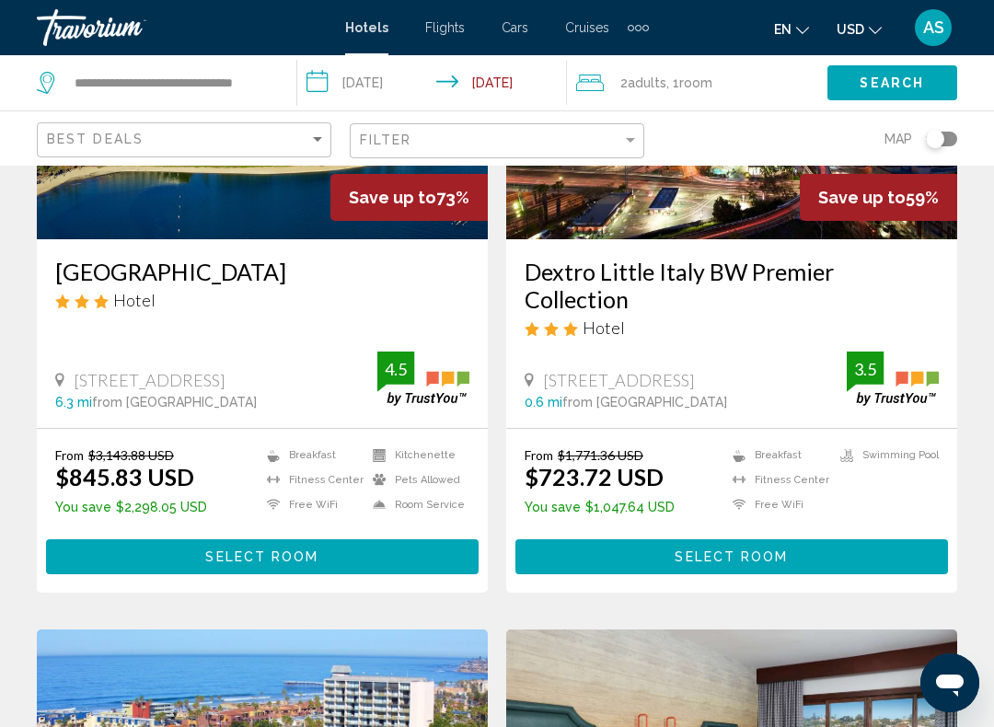
click at [301, 202] on img "Main content" at bounding box center [262, 92] width 451 height 295
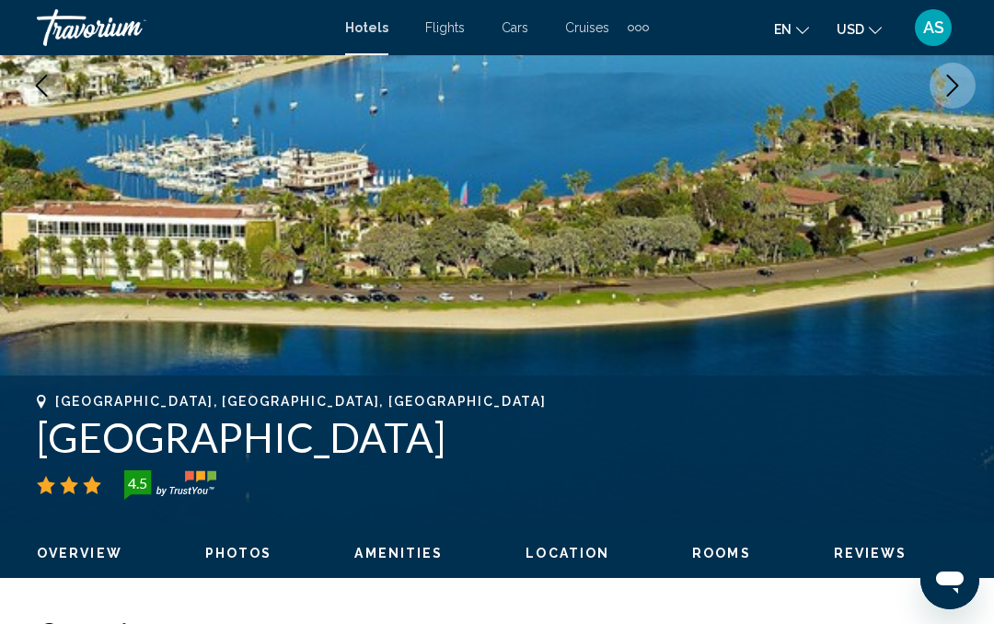
scroll to position [316, 0]
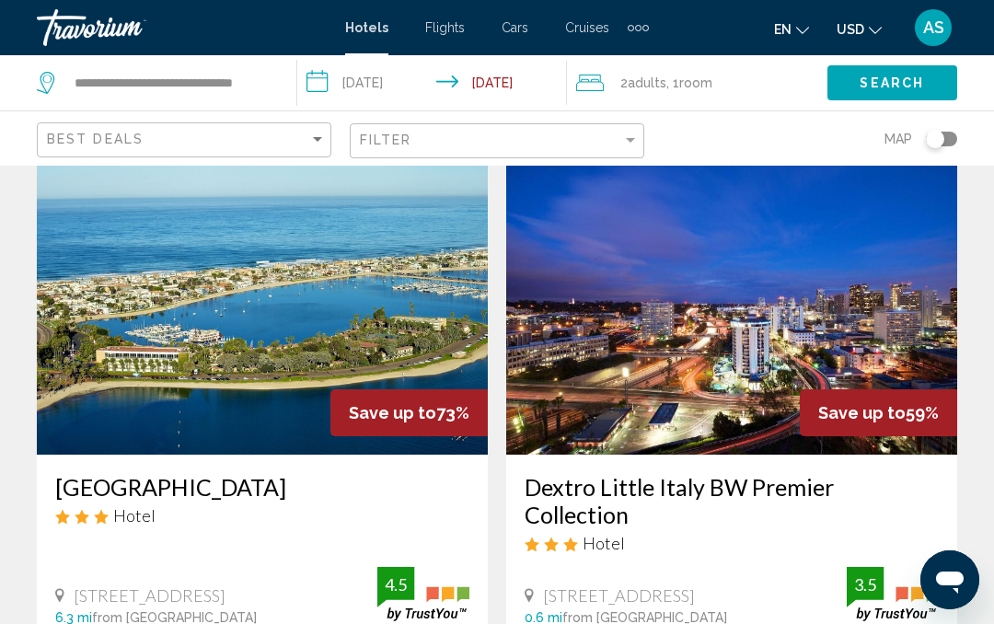
scroll to position [65, 0]
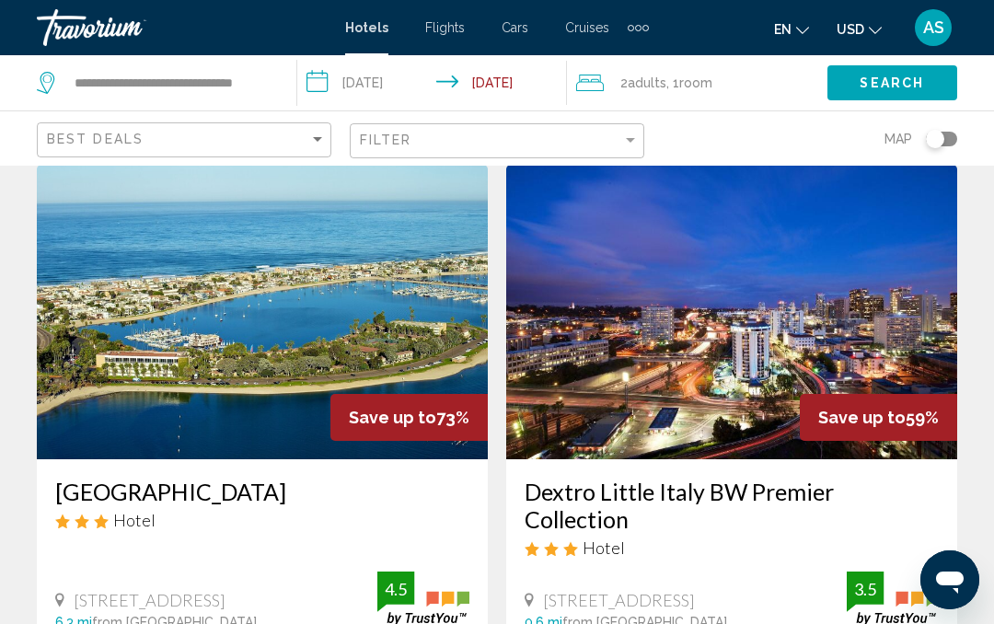
click at [723, 352] on img "Main content" at bounding box center [731, 312] width 451 height 295
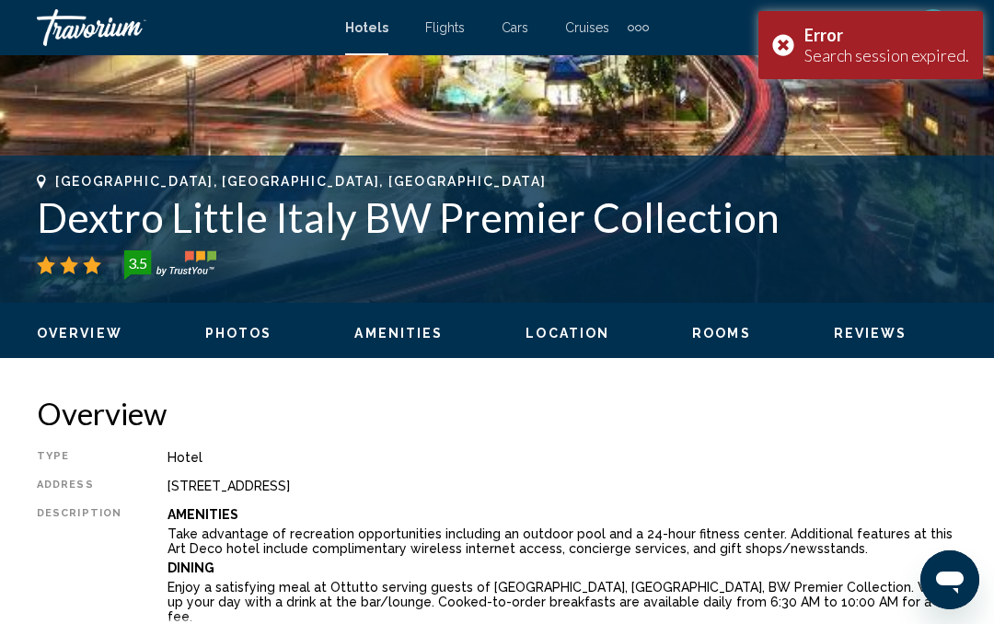
scroll to position [614, 0]
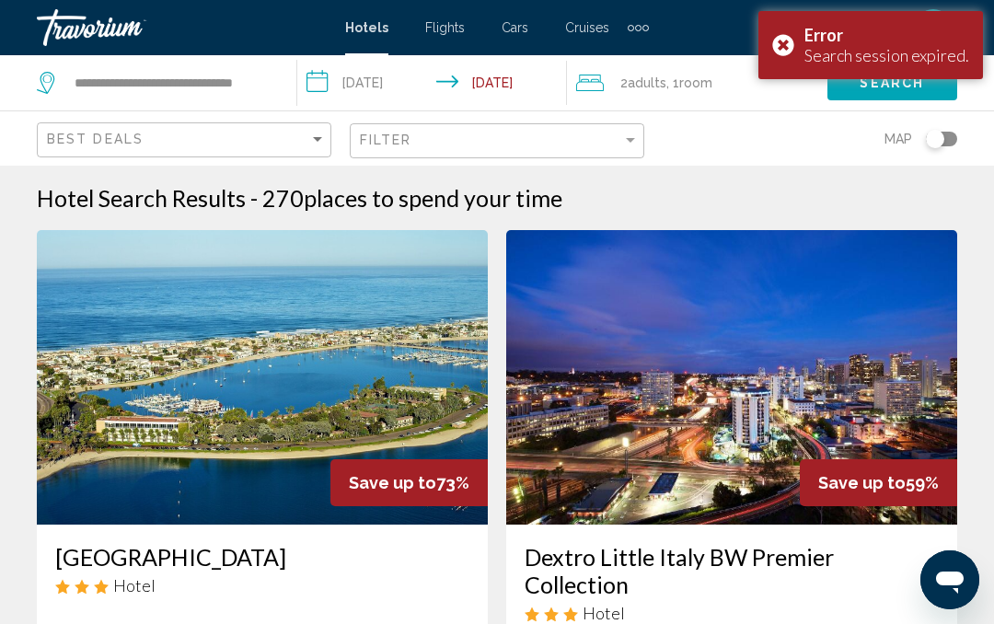
click at [791, 44] on div "Error Search session expired." at bounding box center [870, 45] width 225 height 68
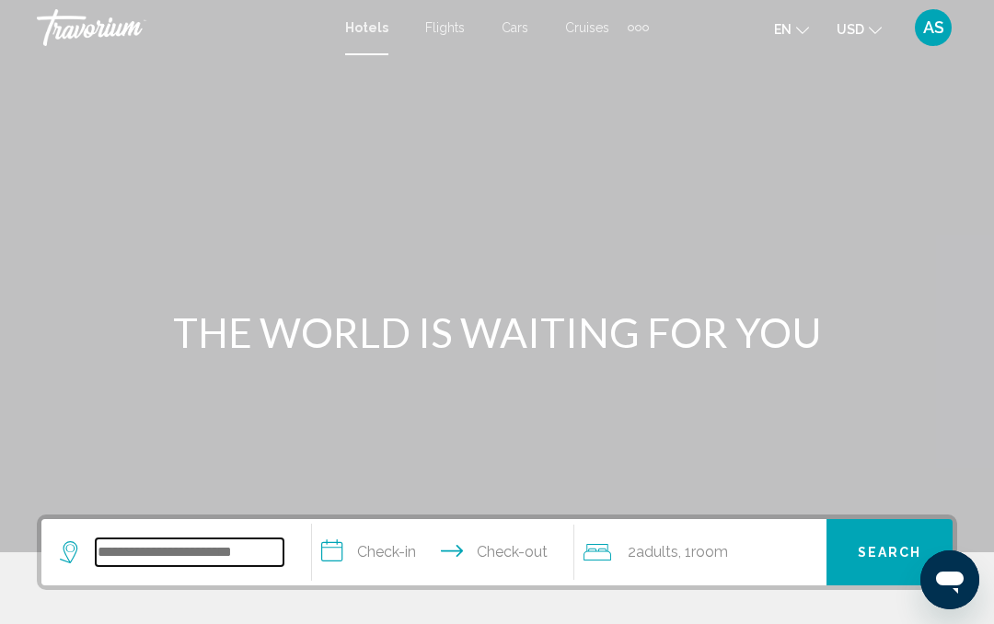
click at [225, 541] on input "Search widget" at bounding box center [190, 552] width 188 height 28
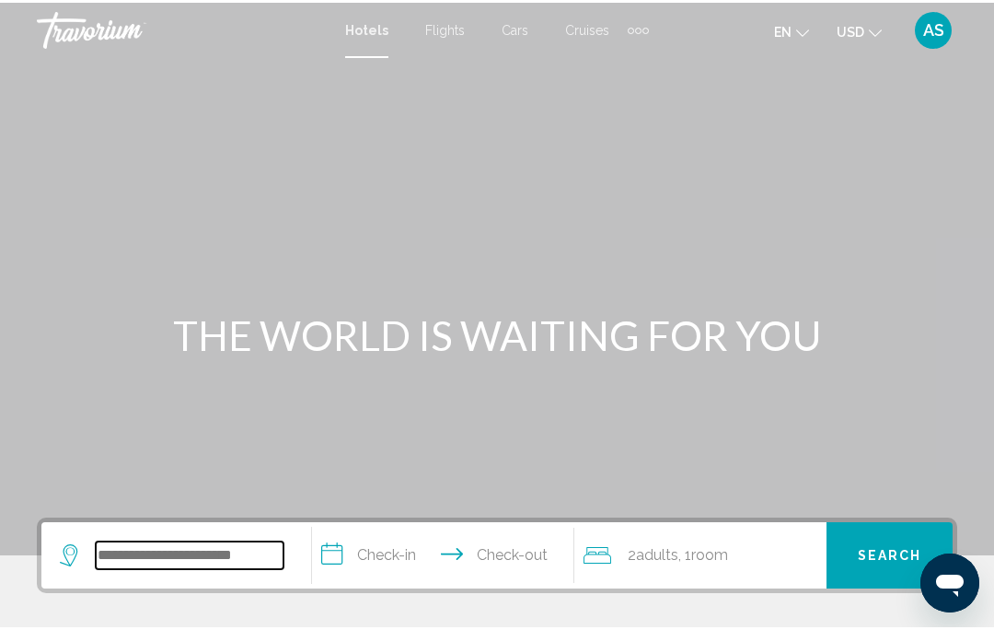
scroll to position [73, 0]
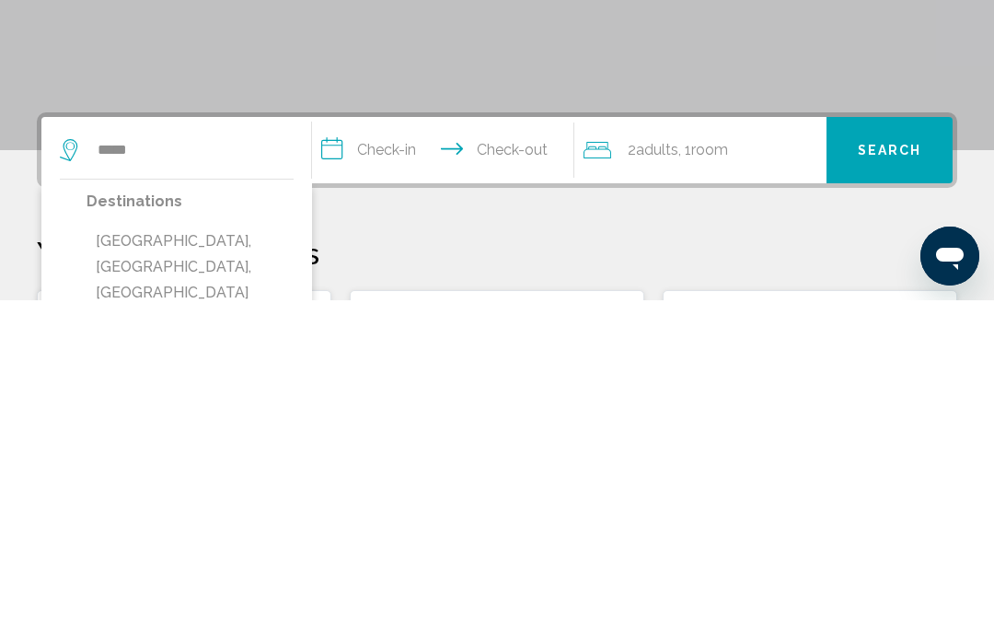
click at [239, 553] on button "[GEOGRAPHIC_DATA], [GEOGRAPHIC_DATA], [GEOGRAPHIC_DATA] (DXB)" at bounding box center [190, 609] width 207 height 112
type input "**********"
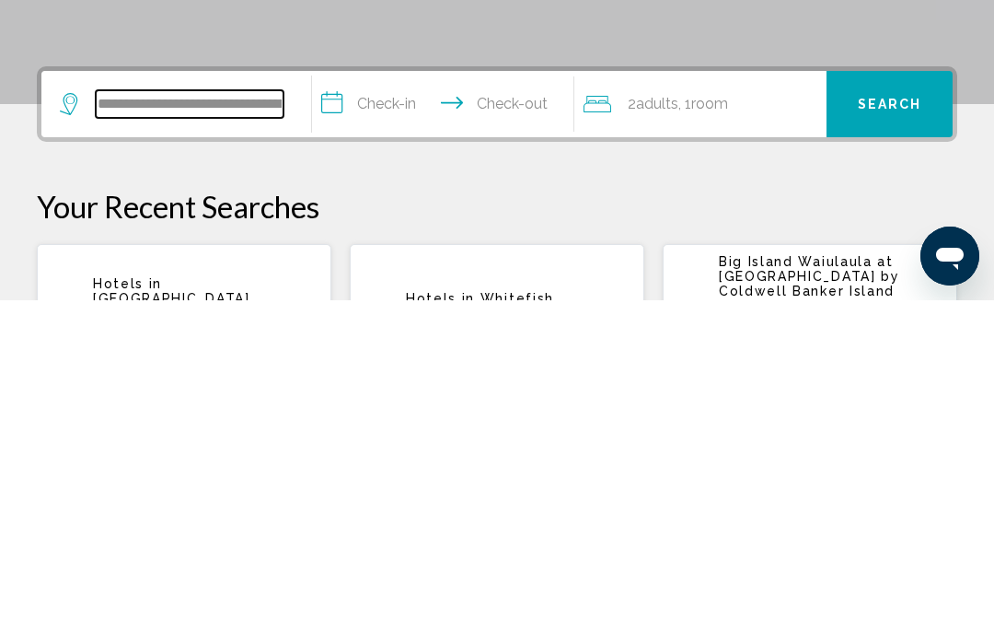
scroll to position [125, 0]
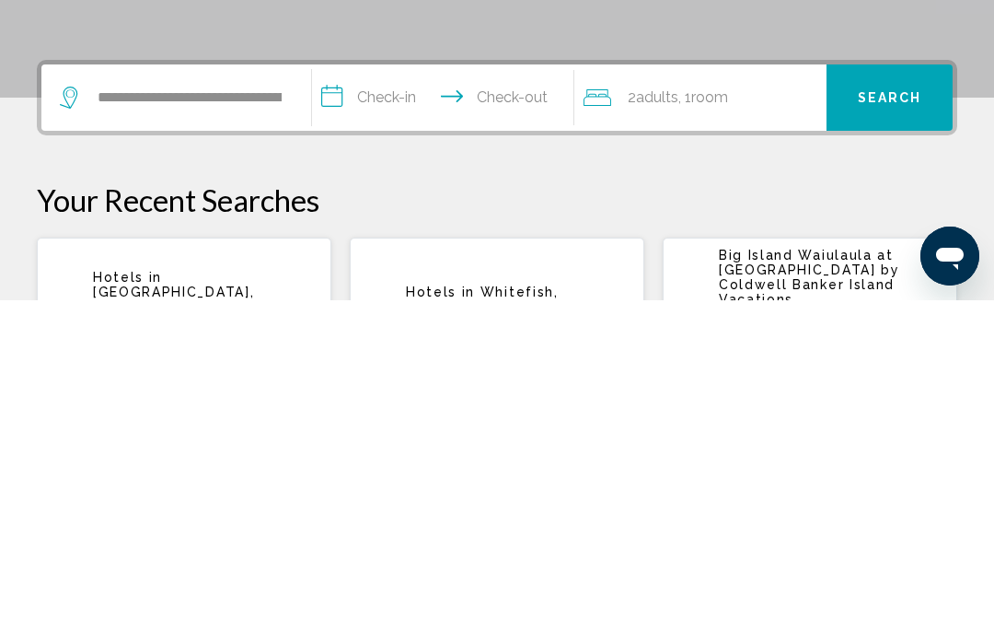
click at [406, 394] on input "**********" at bounding box center [446, 430] width 269 height 72
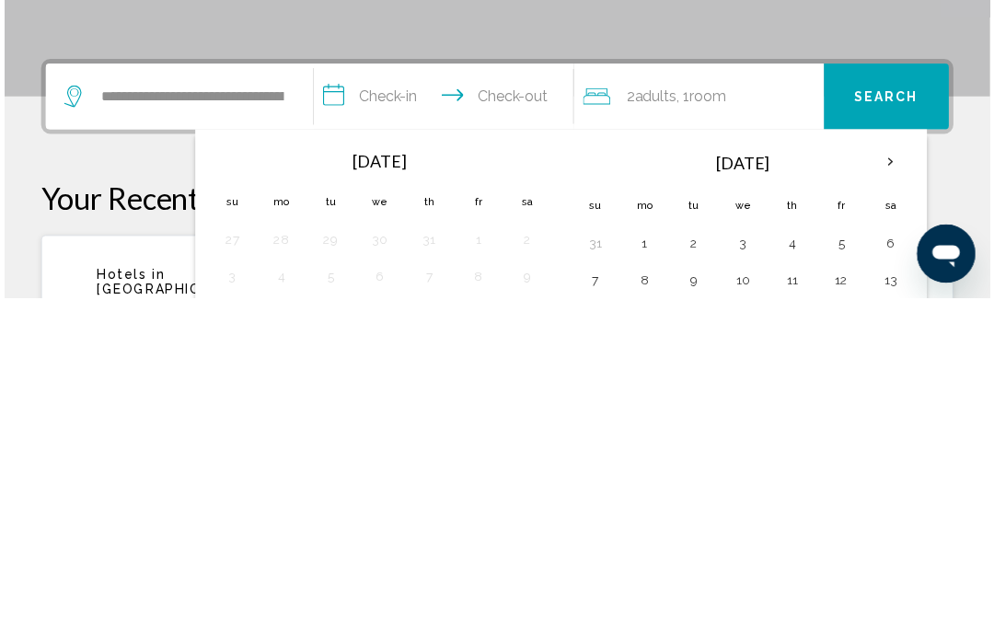
scroll to position [455, 0]
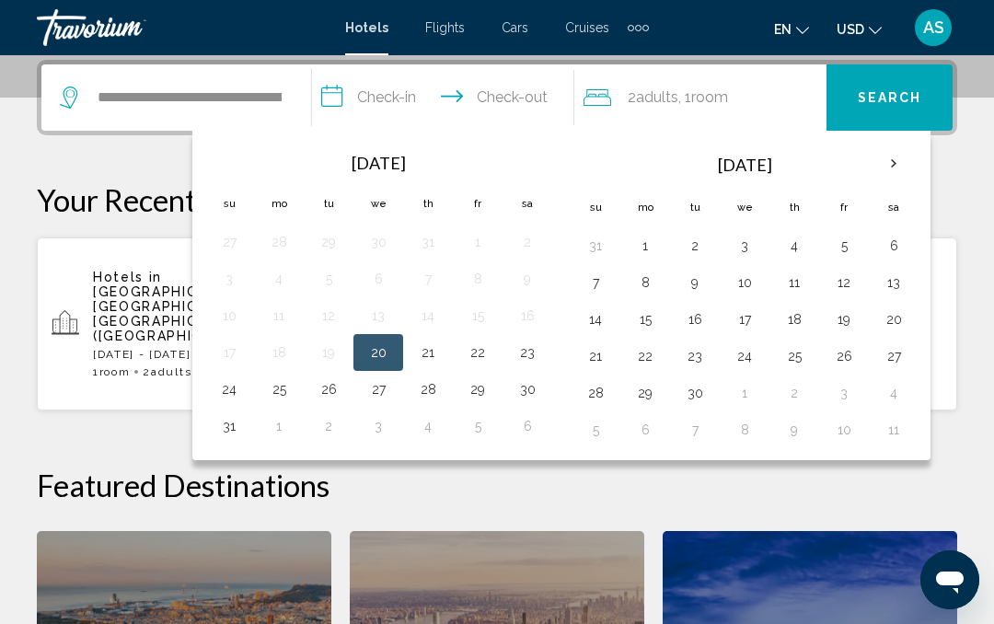
click at [898, 164] on th "Next month" at bounding box center [894, 164] width 50 height 40
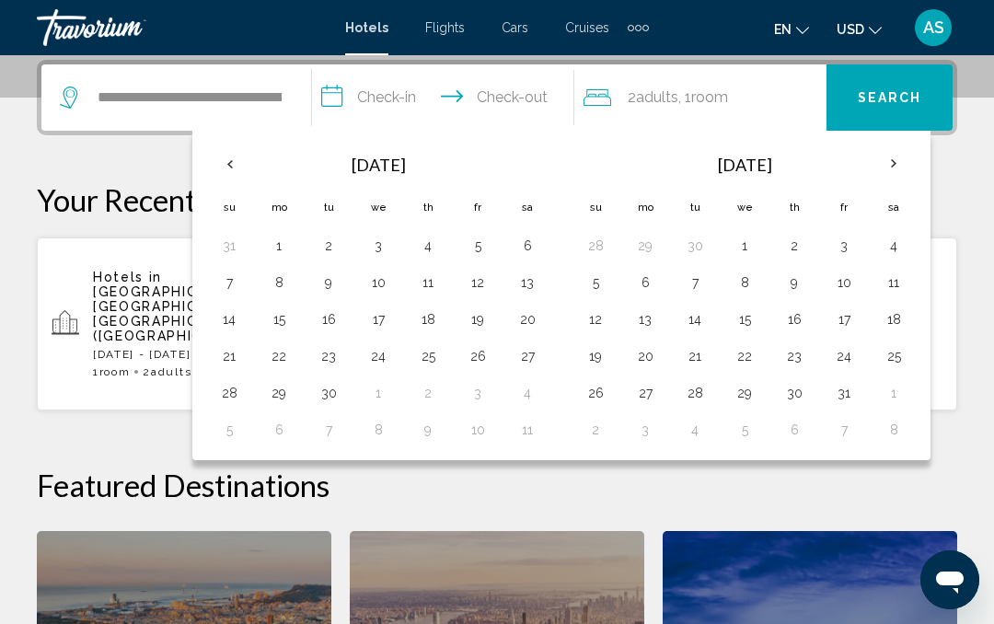
click at [885, 176] on th "Next month" at bounding box center [894, 164] width 50 height 40
click at [483, 360] on button "24" at bounding box center [477, 356] width 29 height 26
click at [483, 390] on button "31" at bounding box center [477, 393] width 29 height 26
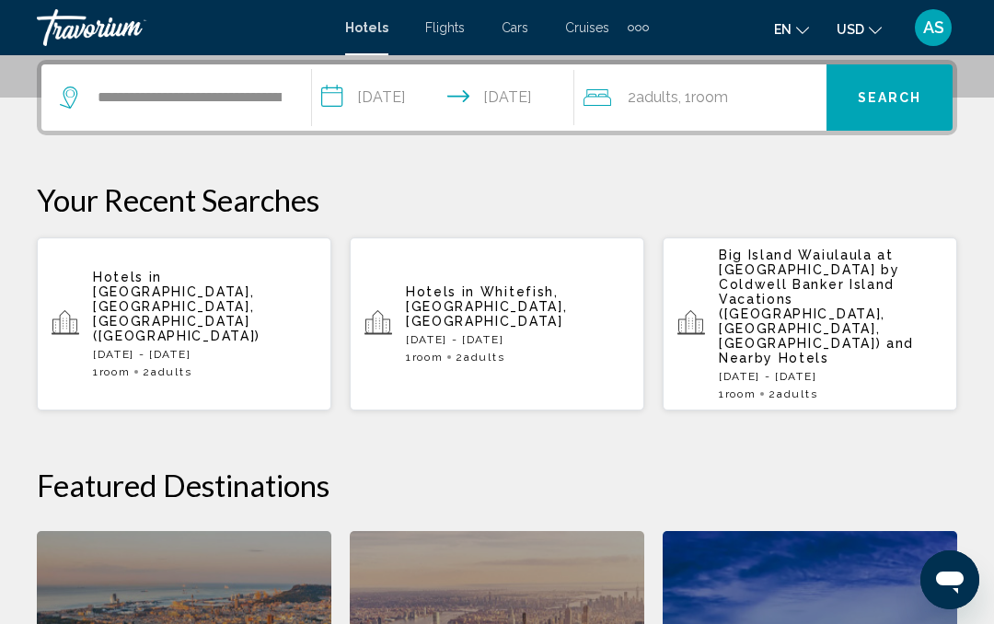
type input "**********"
click at [907, 94] on span "Search" at bounding box center [890, 98] width 64 height 15
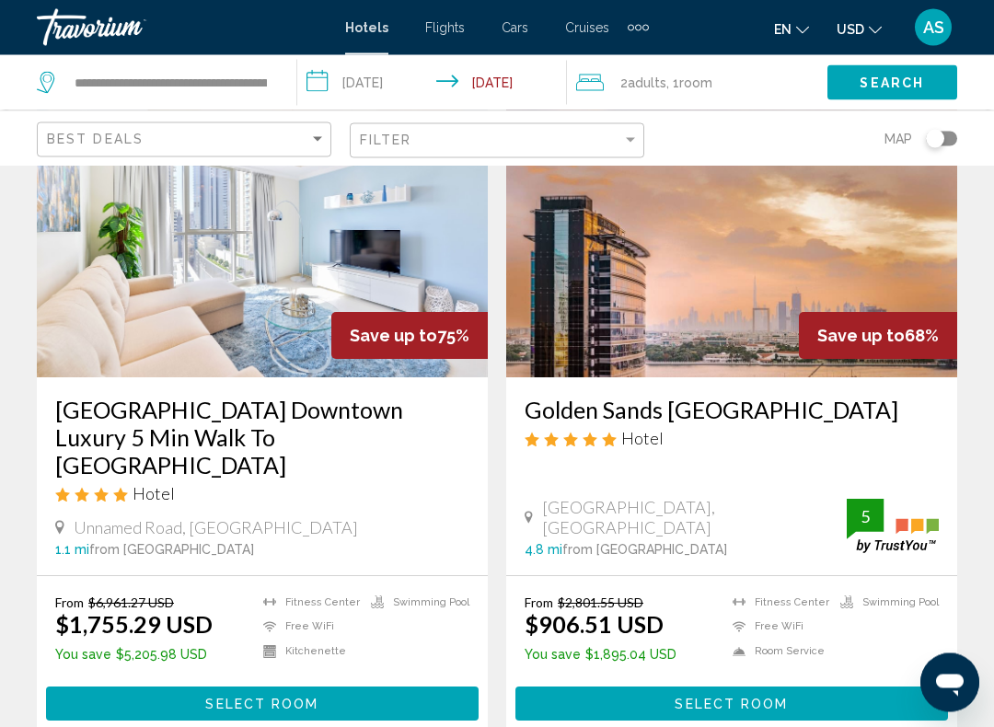
scroll to position [130, 0]
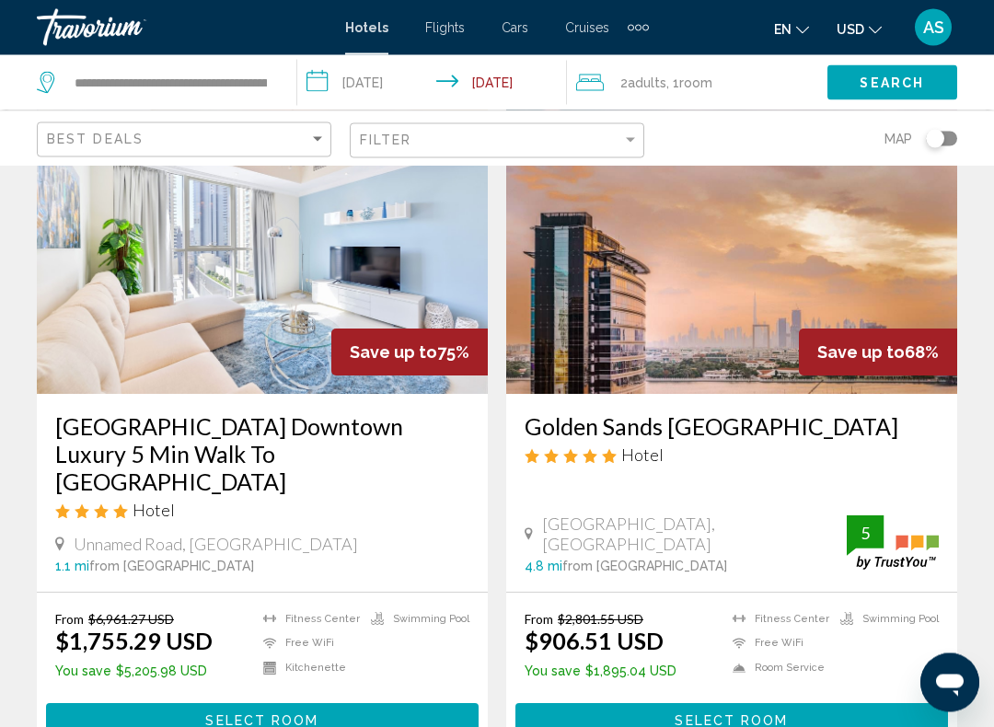
click at [265, 325] on img "Main content" at bounding box center [262, 247] width 451 height 295
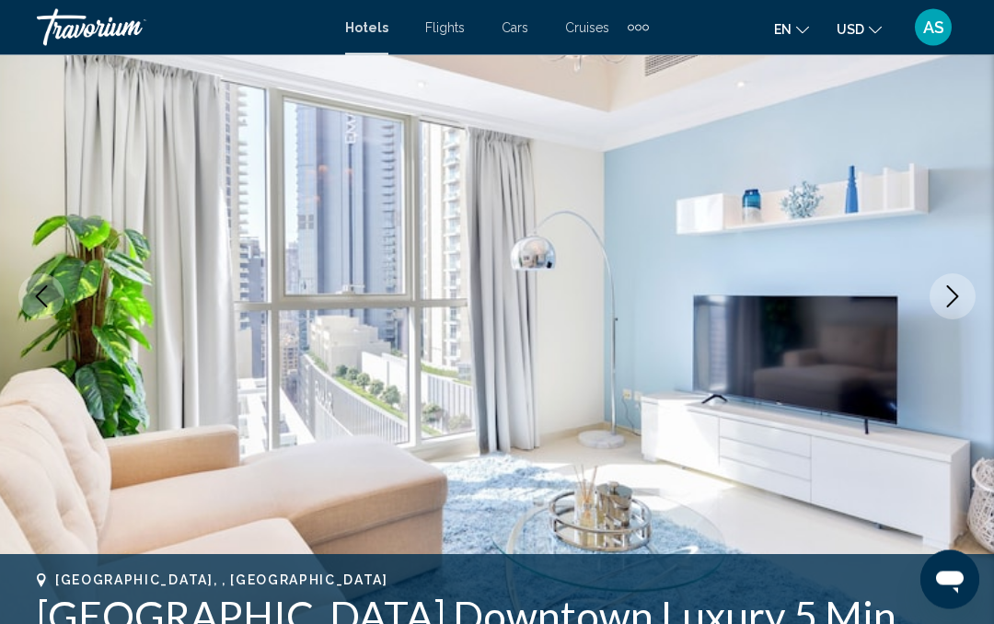
scroll to position [193, 0]
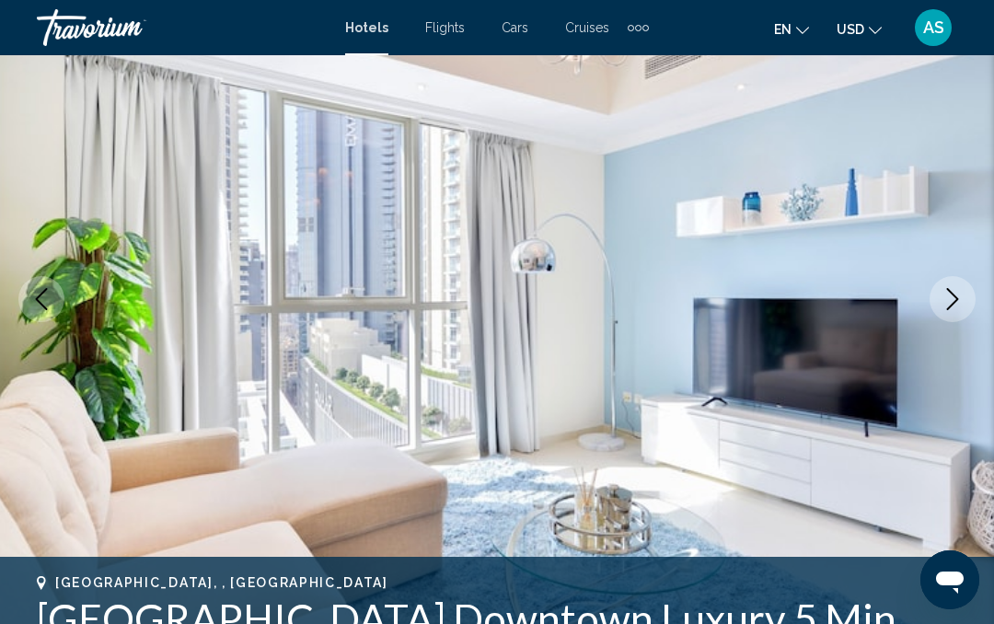
click at [953, 299] on icon "Next image" at bounding box center [953, 299] width 22 height 22
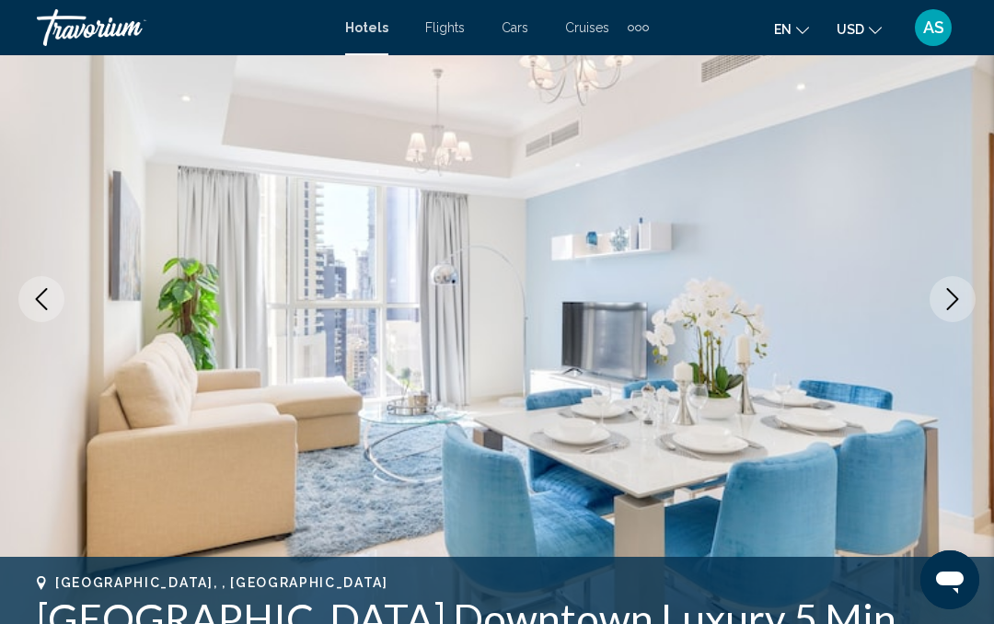
click at [955, 301] on icon "Next image" at bounding box center [953, 299] width 12 height 22
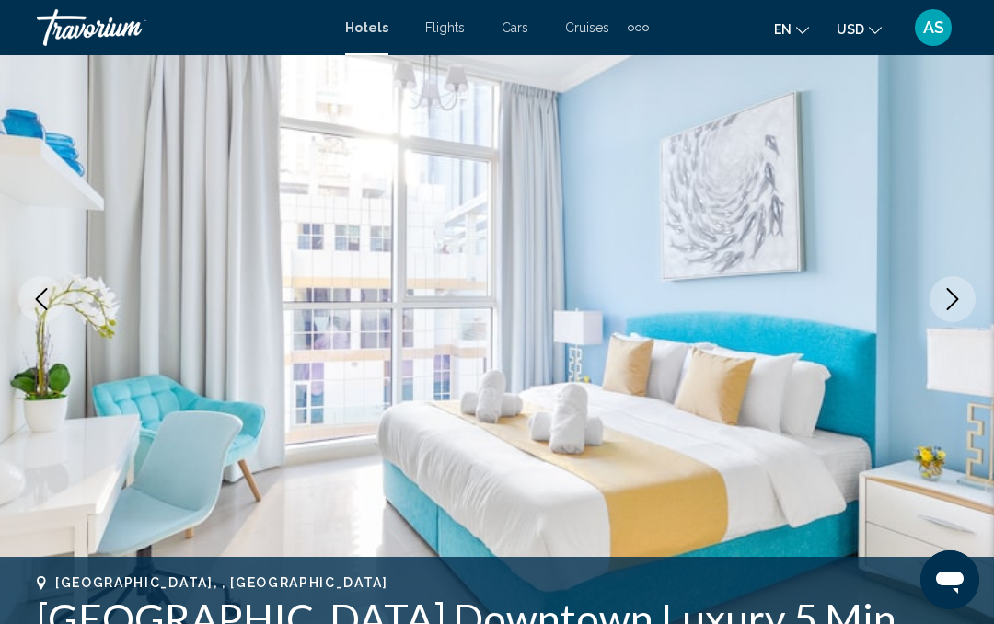
click at [954, 302] on icon "Next image" at bounding box center [953, 299] width 12 height 22
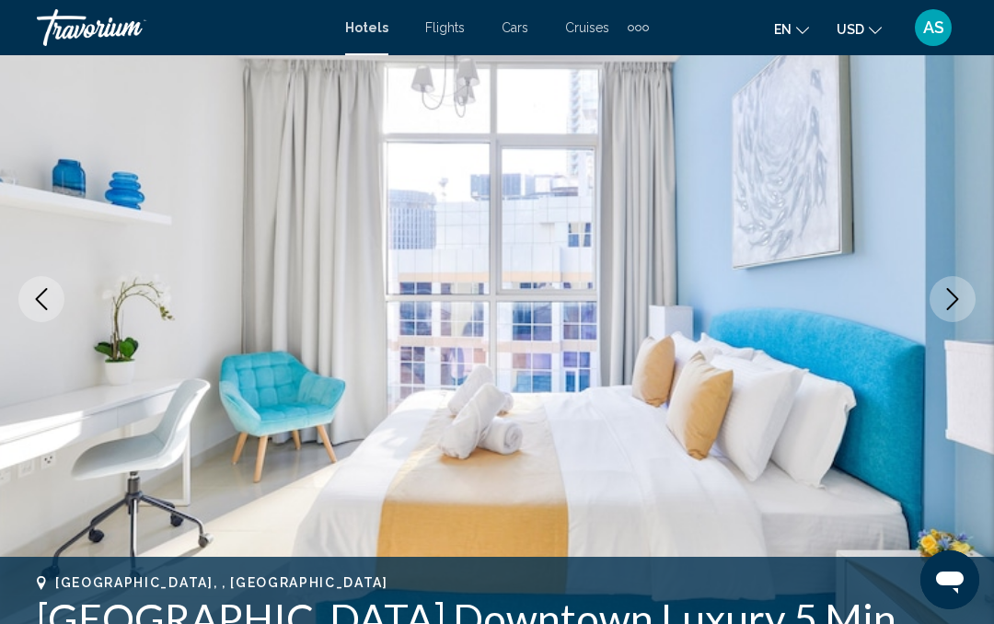
click at [954, 303] on icon "Next image" at bounding box center [953, 299] width 12 height 22
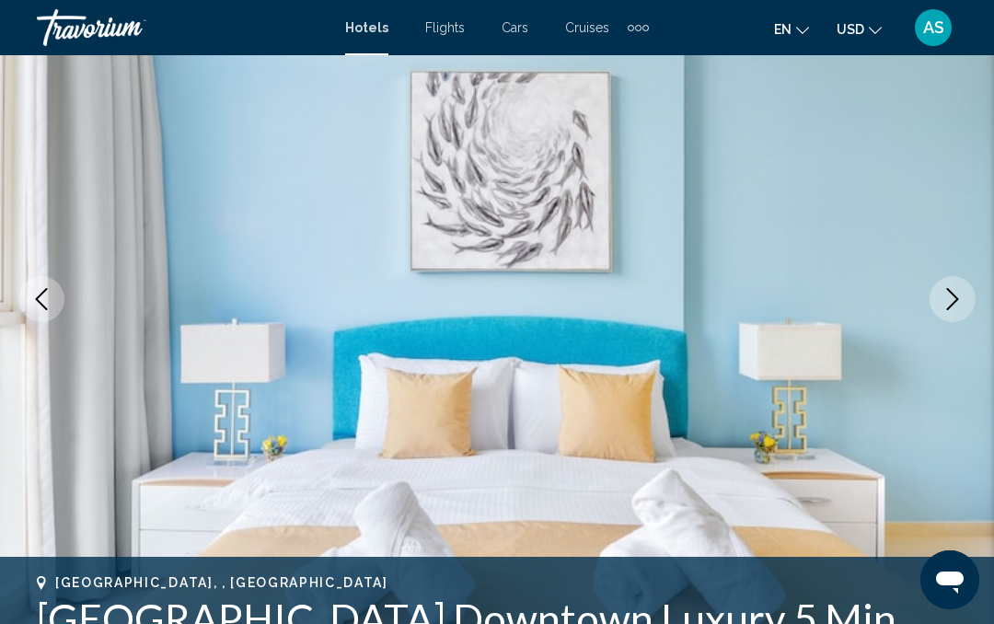
click at [953, 304] on icon "Next image" at bounding box center [953, 299] width 12 height 22
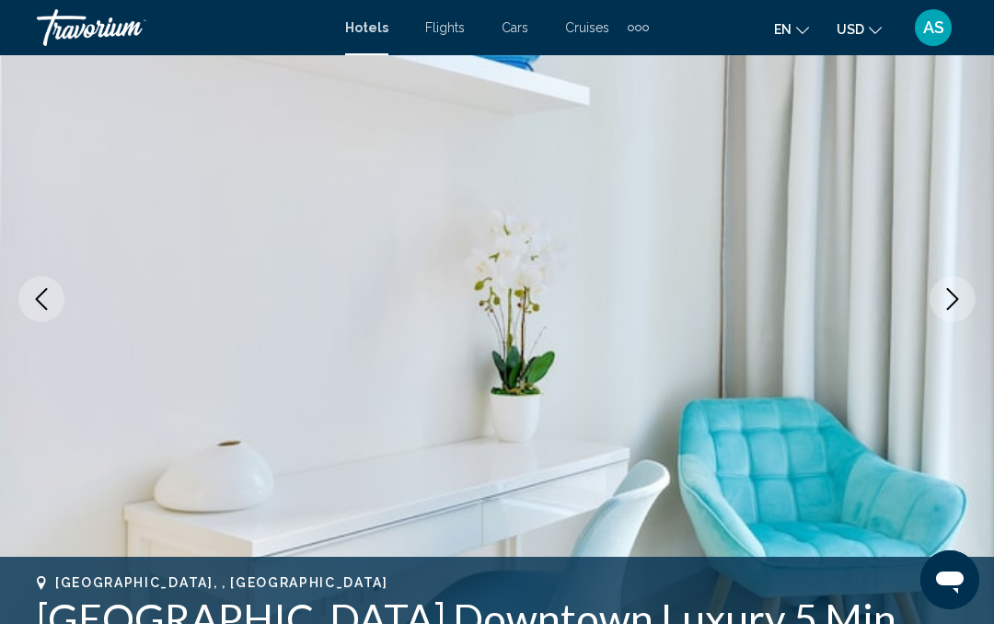
click at [955, 303] on icon "Next image" at bounding box center [953, 299] width 22 height 22
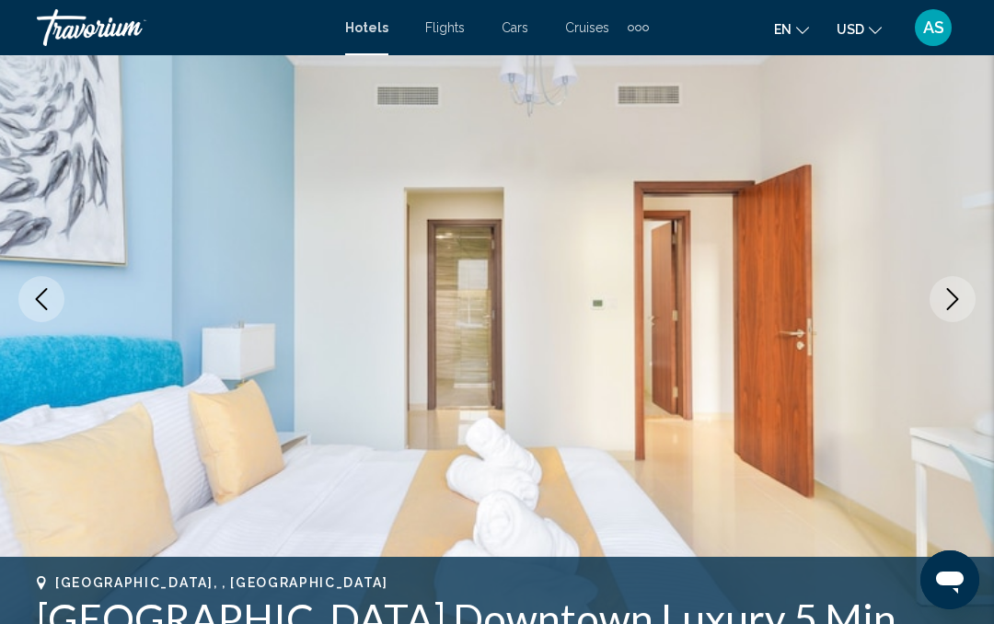
click at [954, 303] on icon "Next image" at bounding box center [953, 299] width 12 height 22
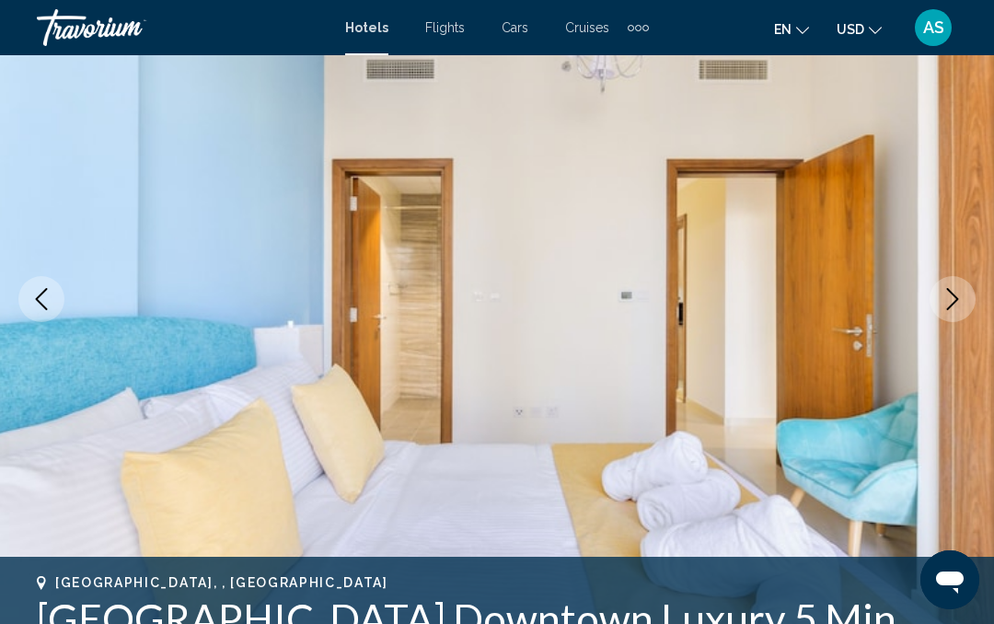
click at [956, 306] on icon "Next image" at bounding box center [953, 299] width 22 height 22
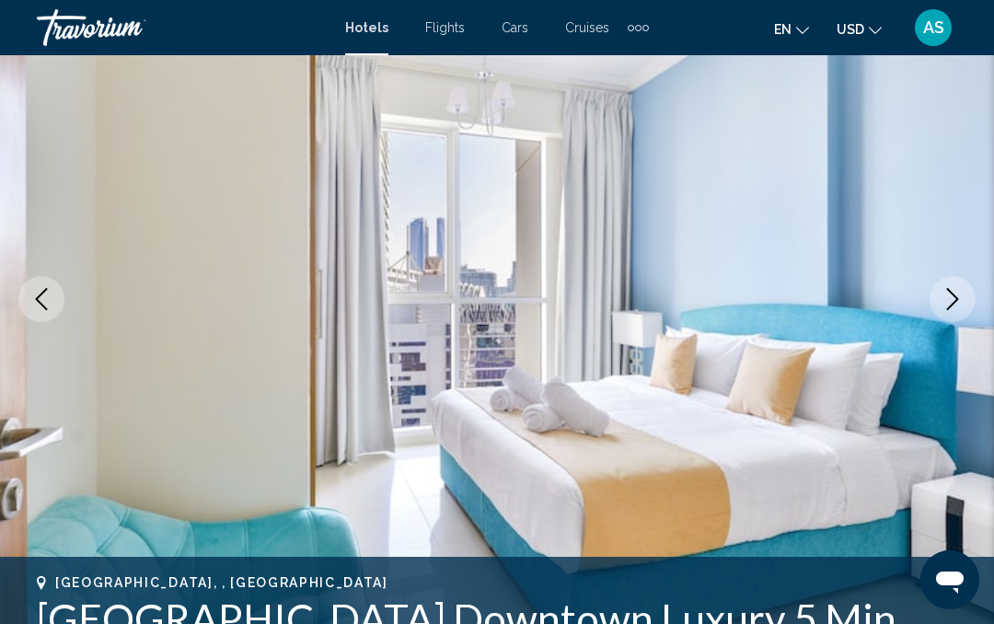
click at [958, 306] on icon "Next image" at bounding box center [953, 299] width 22 height 22
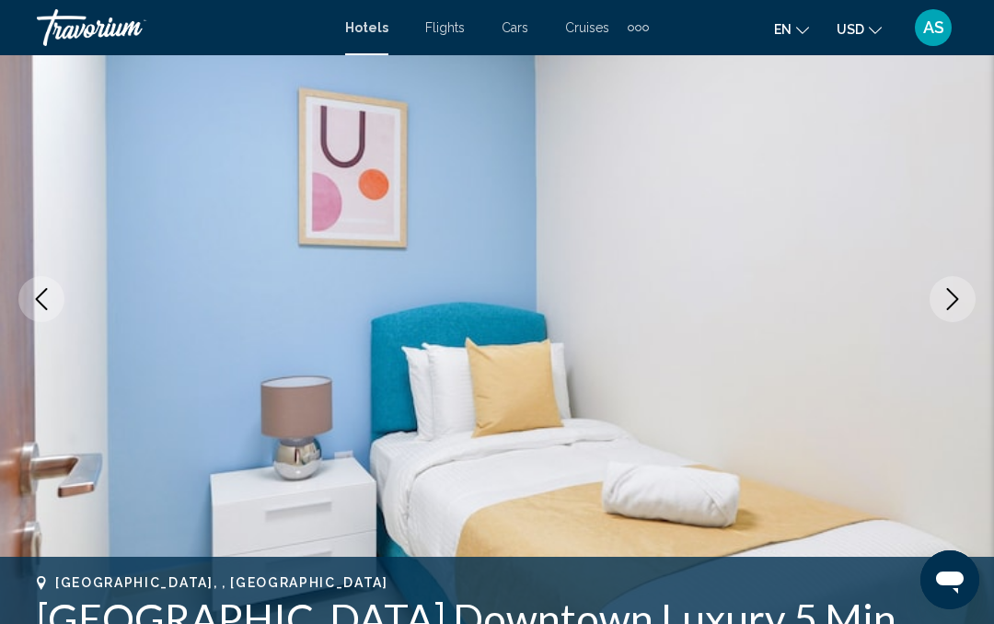
click at [959, 307] on icon "Next image" at bounding box center [953, 299] width 22 height 22
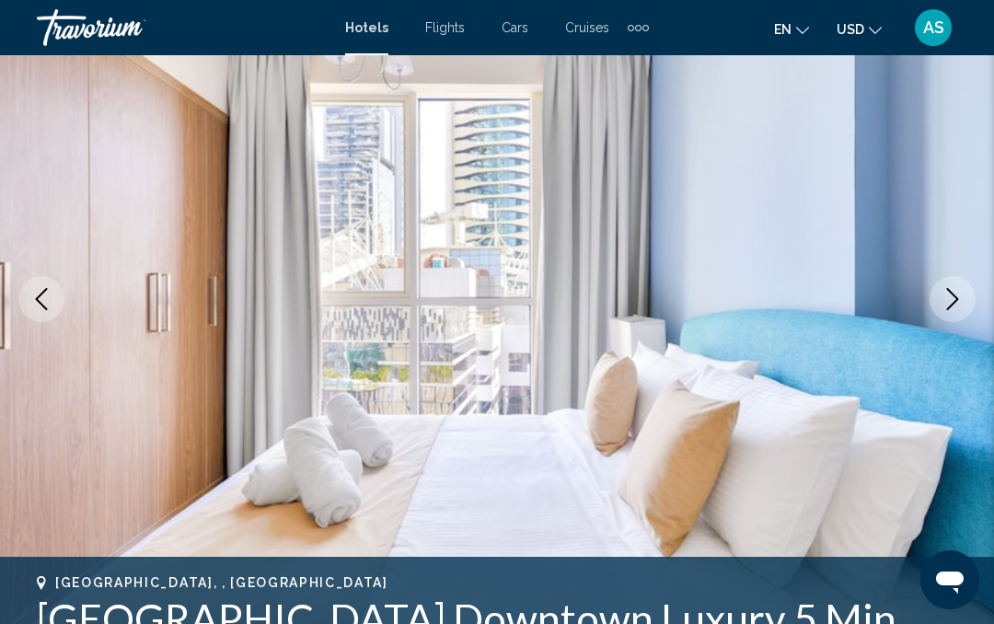
click at [960, 306] on icon "Next image" at bounding box center [953, 299] width 22 height 22
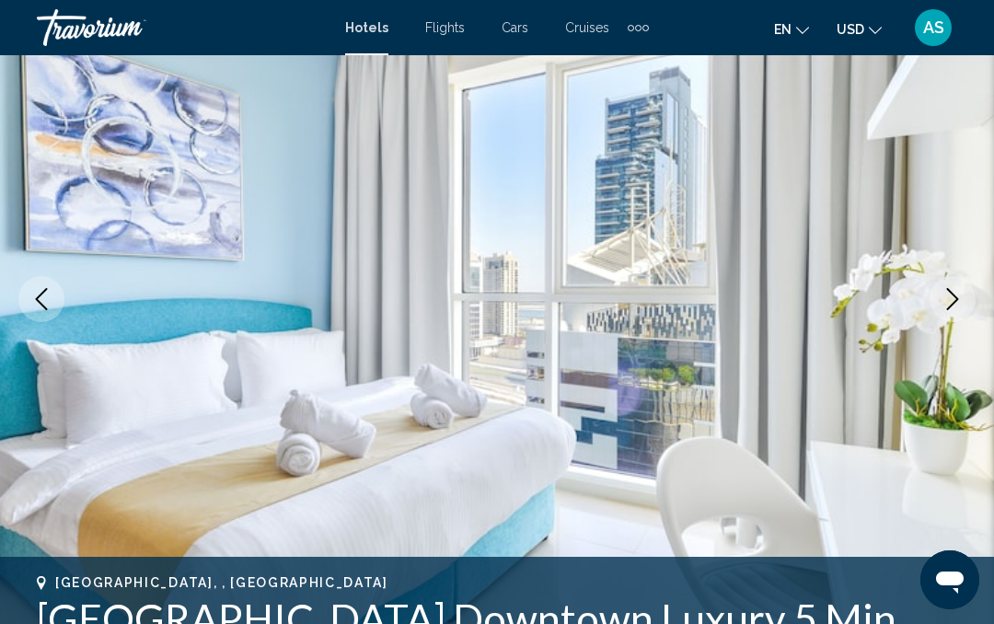
click at [960, 306] on icon "Next image" at bounding box center [953, 299] width 22 height 22
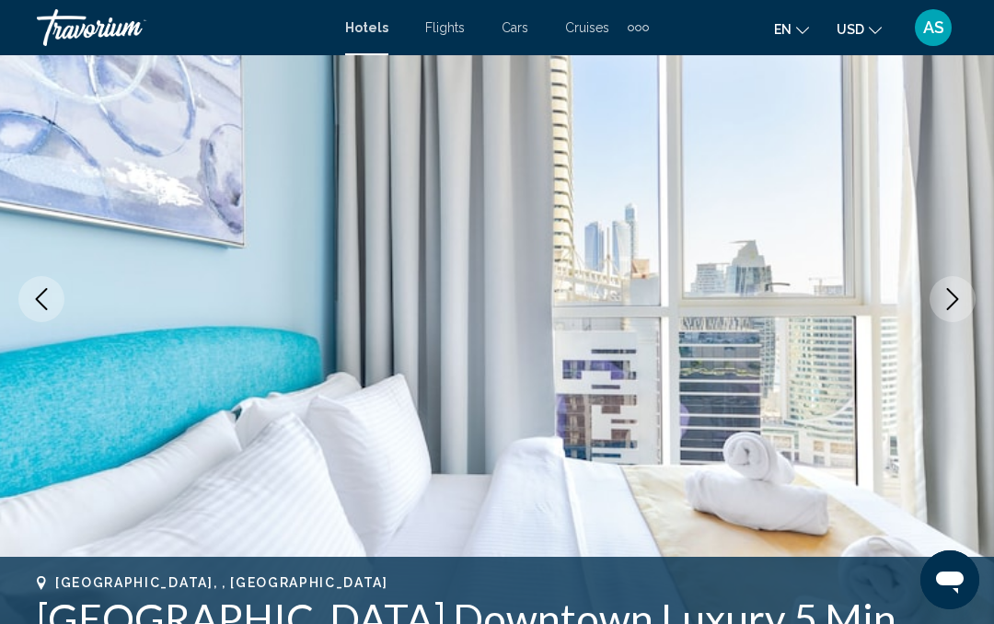
click at [959, 306] on icon "Next image" at bounding box center [953, 299] width 22 height 22
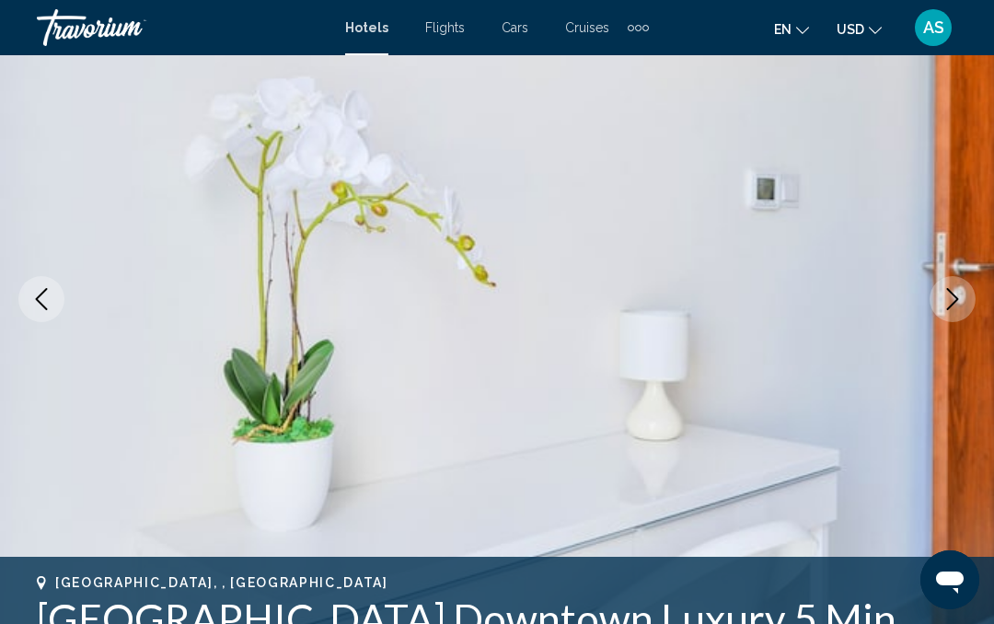
click at [958, 308] on icon "Next image" at bounding box center [953, 299] width 22 height 22
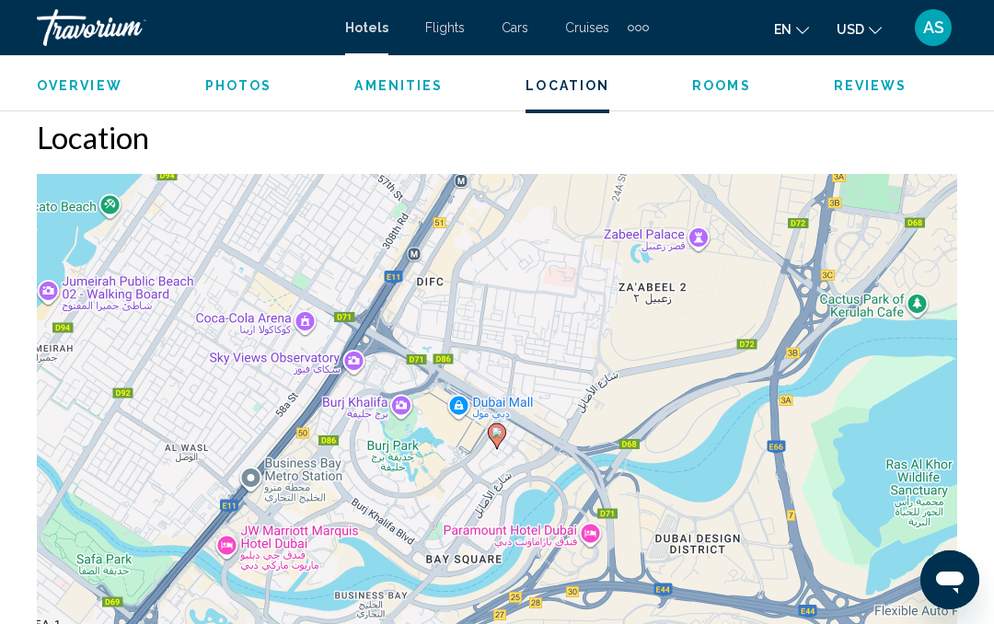
scroll to position [1991, 0]
